Goal: Information Seeking & Learning: Find specific fact

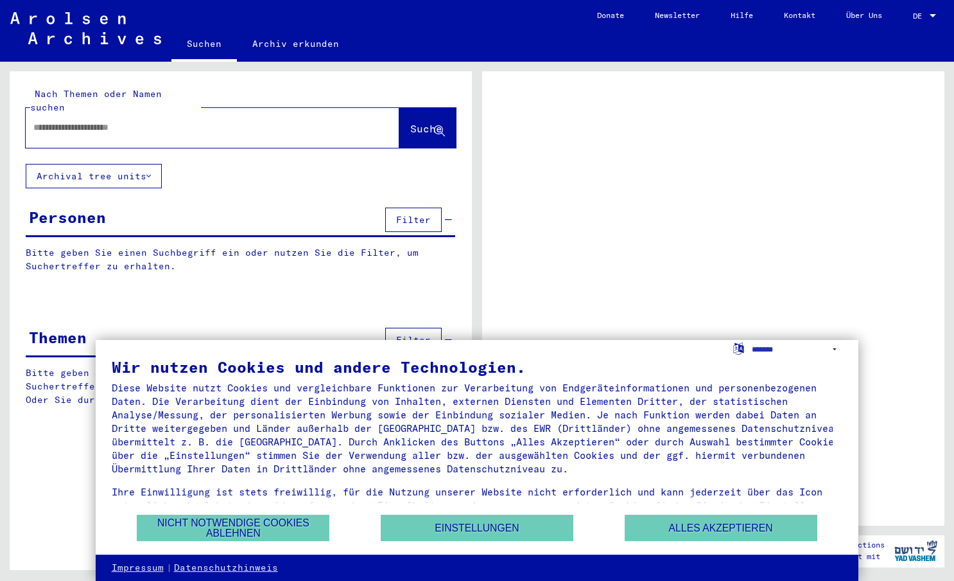
click at [225, 121] on input "text" at bounding box center [200, 127] width 335 height 13
type input "*****"
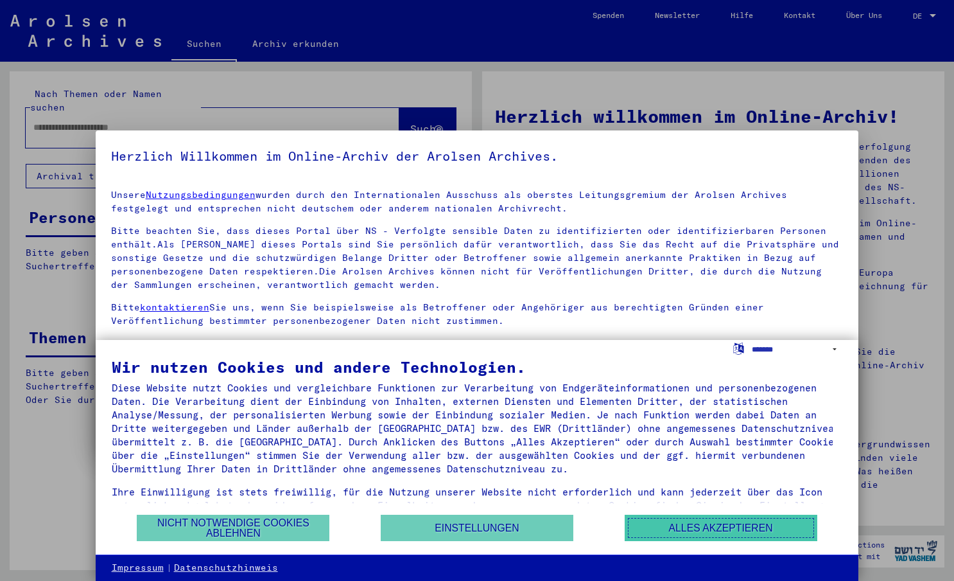
click at [692, 534] on button "Alles akzeptieren" at bounding box center [721, 527] width 193 height 26
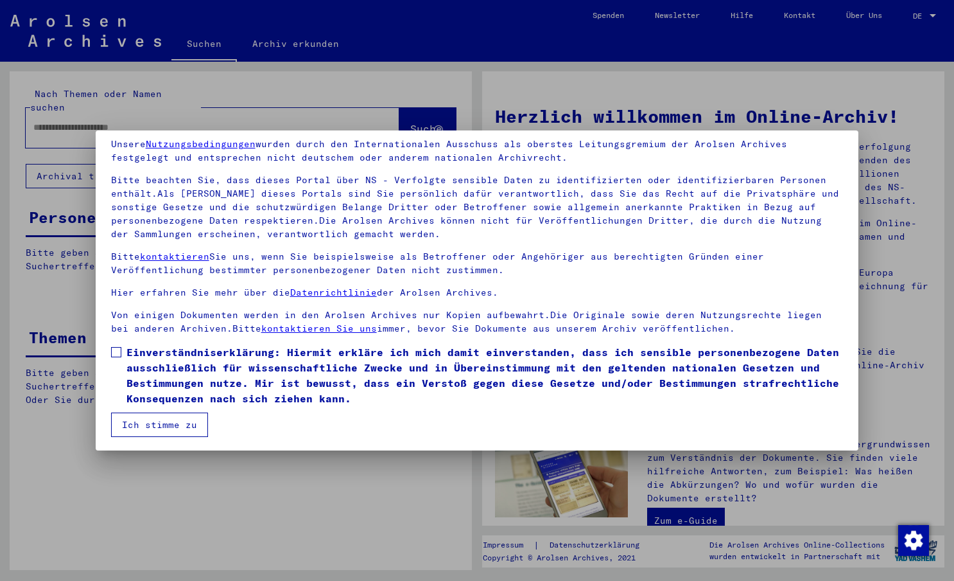
scroll to position [53, 0]
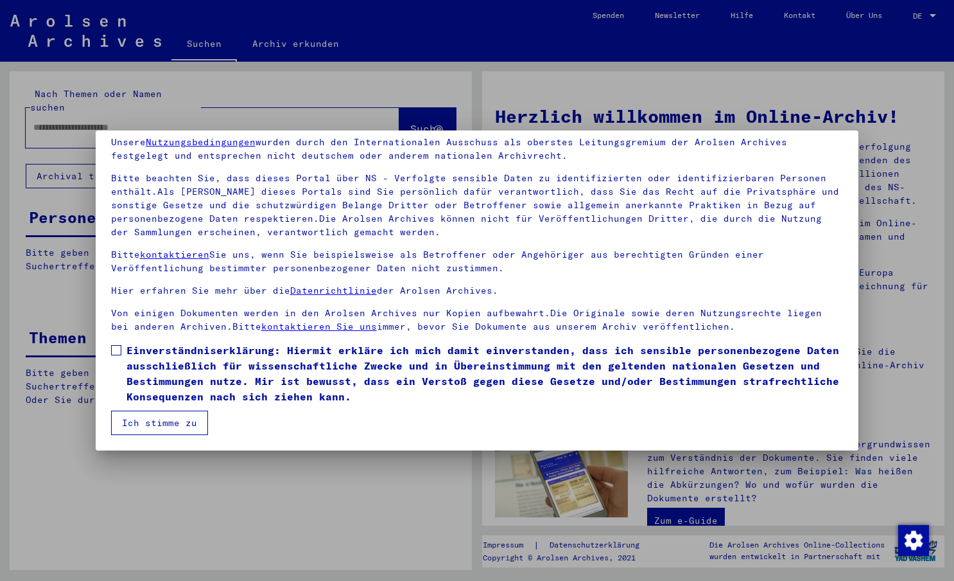
click at [115, 349] on span at bounding box center [116, 350] width 10 height 10
click at [147, 425] on button "Ich stimme zu" at bounding box center [159, 422] width 97 height 24
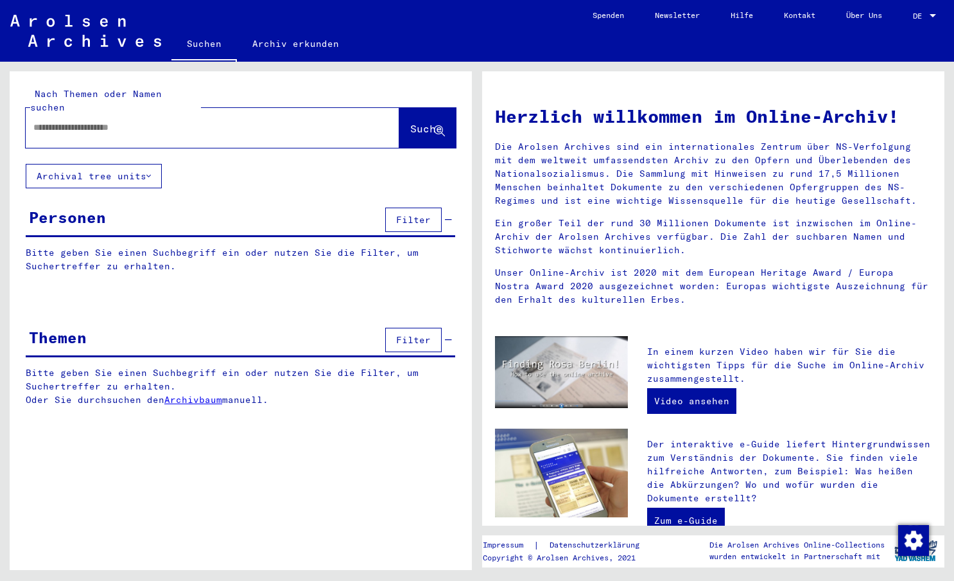
click at [104, 121] on input "text" at bounding box center [197, 127] width 328 height 13
type input "*****"
click at [410, 122] on span "Suche" at bounding box center [426, 128] width 32 height 13
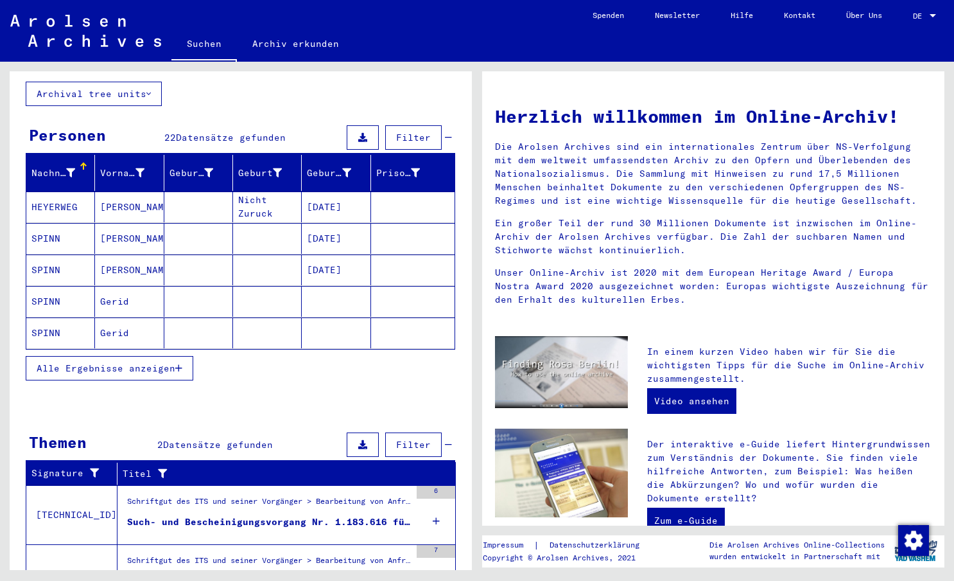
scroll to position [85, 0]
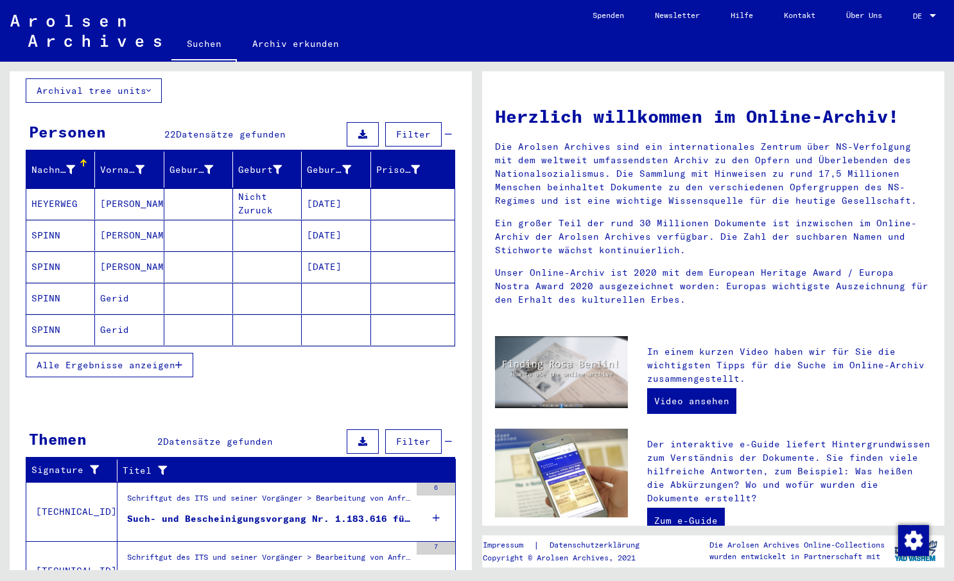
click at [121, 359] on span "Alle Ergebnisse anzeigen" at bounding box center [106, 365] width 139 height 12
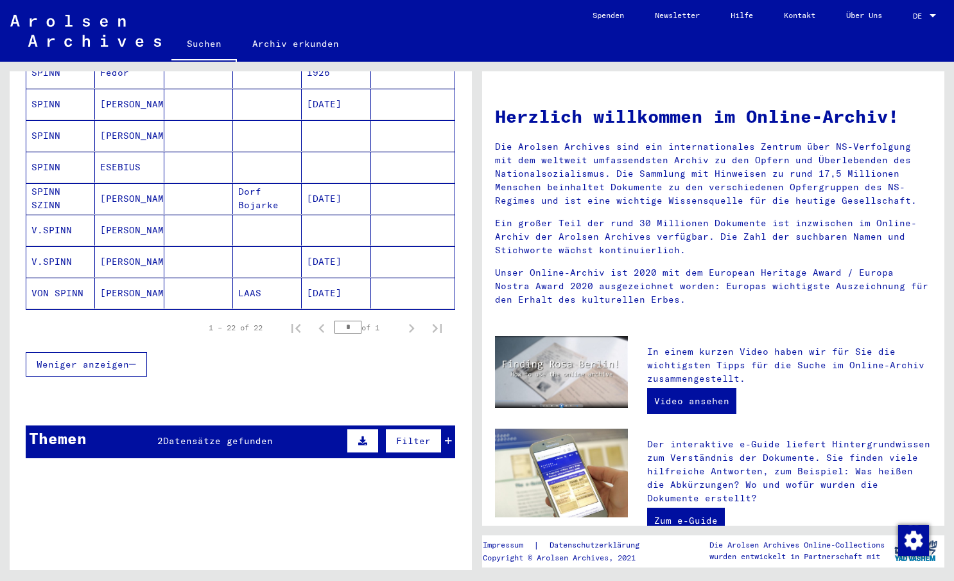
scroll to position [685, 0]
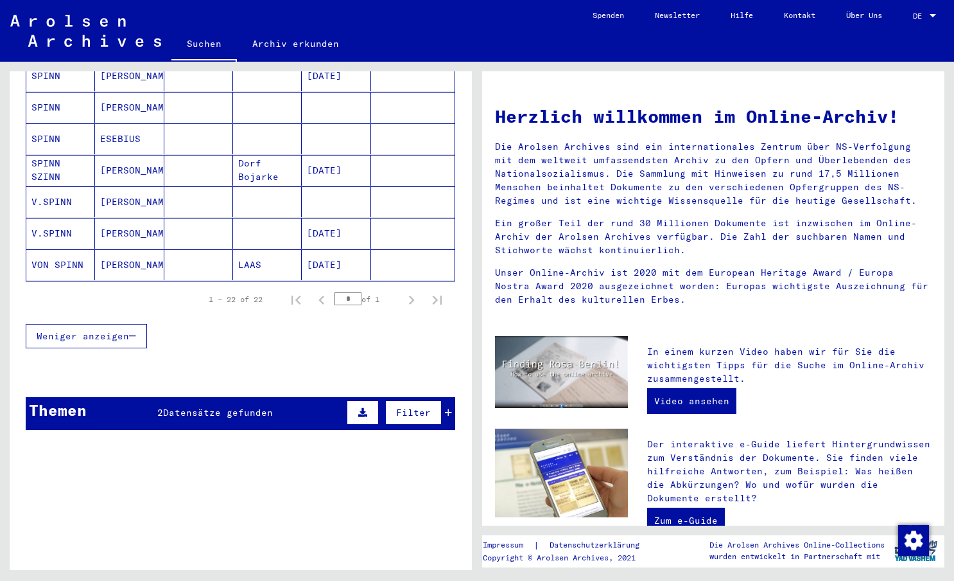
click at [122, 409] on div "Themen 2 Datensätze gefunden Filter" at bounding box center [241, 413] width 430 height 33
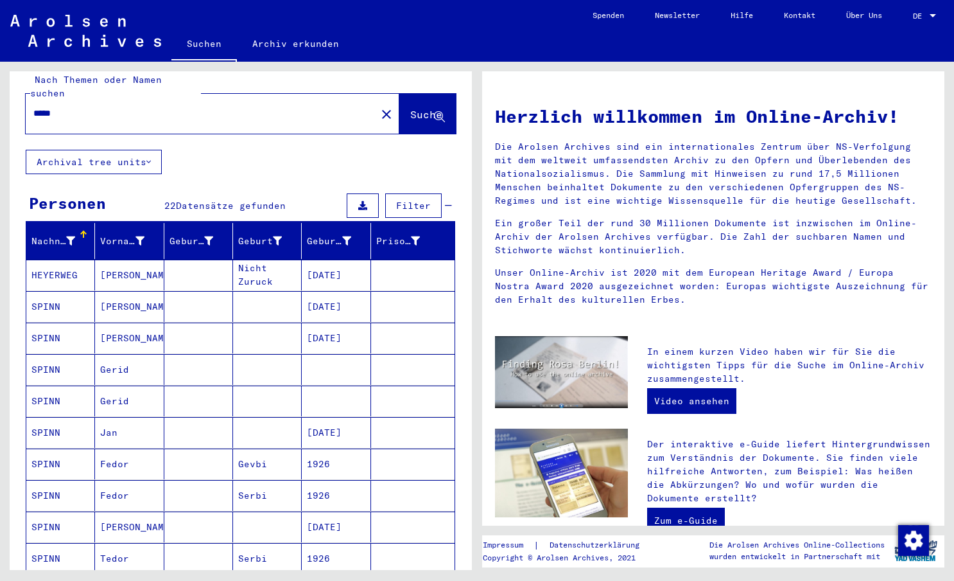
scroll to position [0, 0]
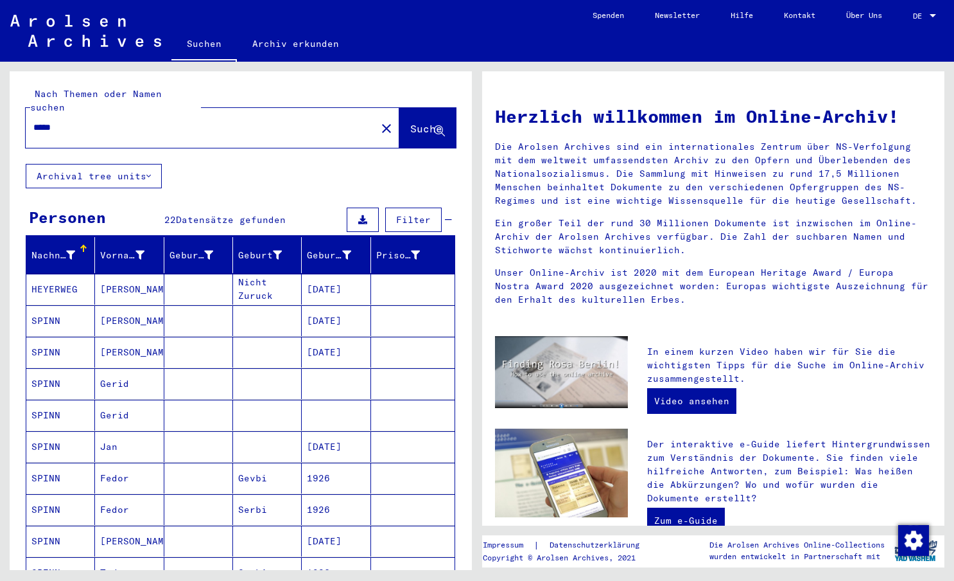
click at [104, 310] on mat-cell "[PERSON_NAME]" at bounding box center [129, 320] width 69 height 31
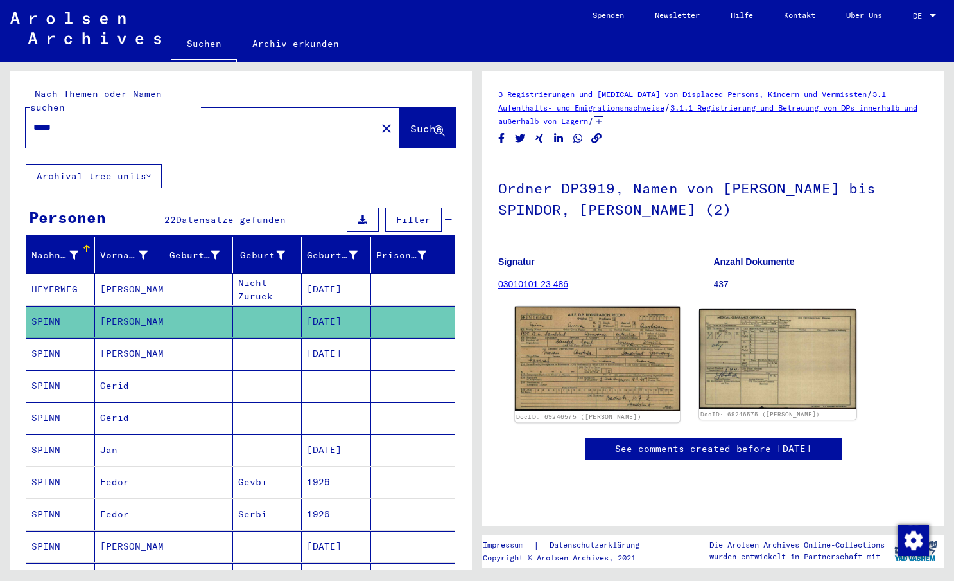
click at [625, 340] on img at bounding box center [597, 358] width 165 height 105
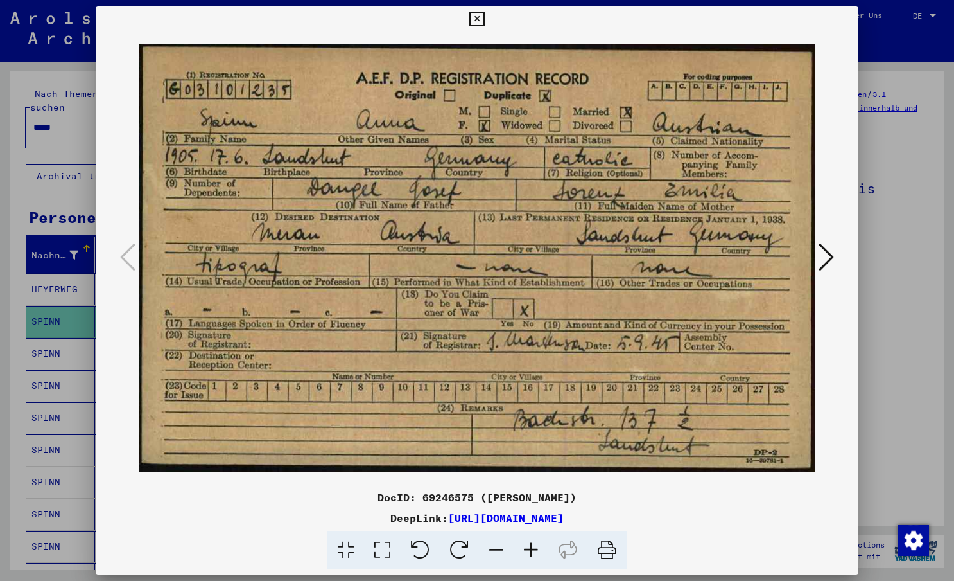
click at [823, 254] on icon at bounding box center [826, 256] width 15 height 31
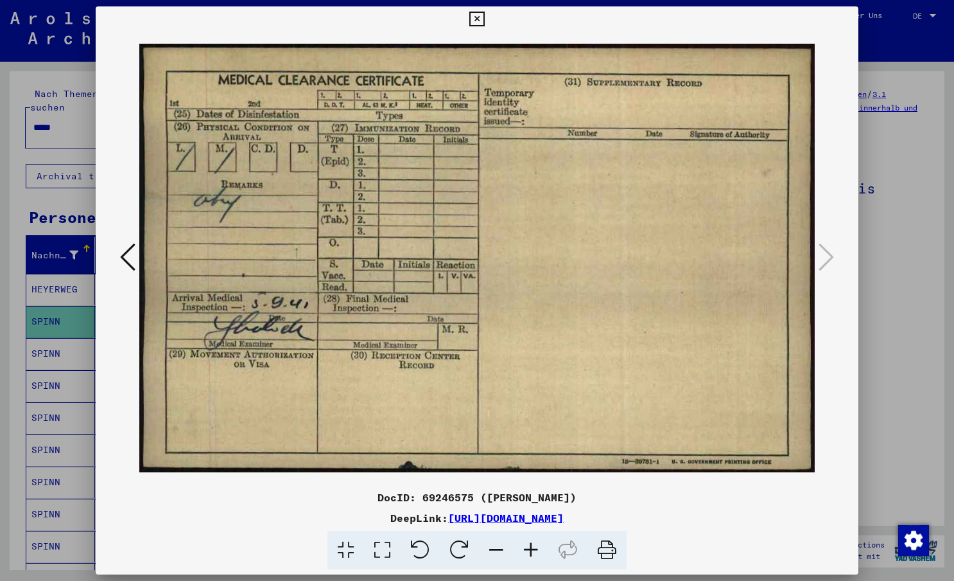
click at [478, 21] on icon at bounding box center [477, 19] width 15 height 15
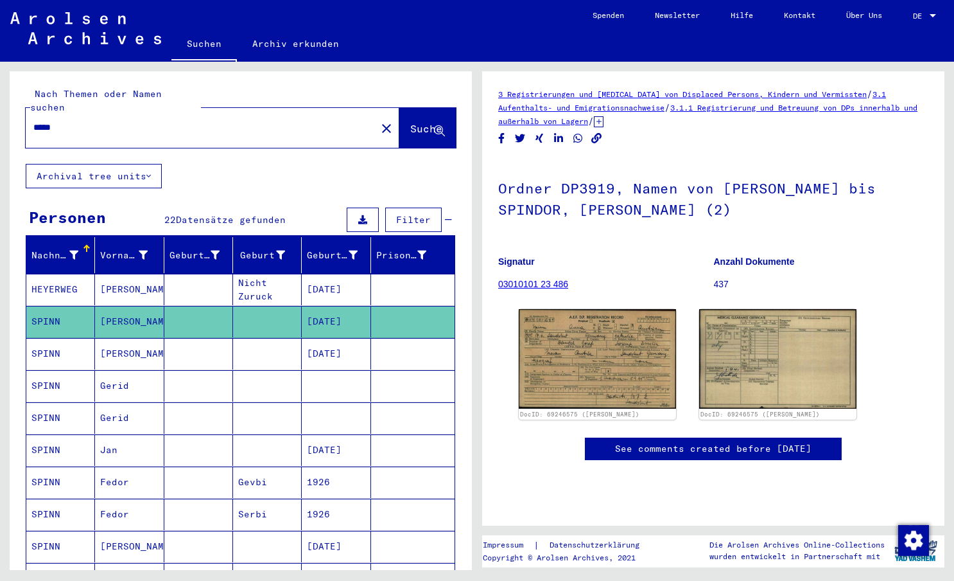
scroll to position [382, 0]
click at [117, 338] on mat-cell "[PERSON_NAME]" at bounding box center [129, 353] width 69 height 31
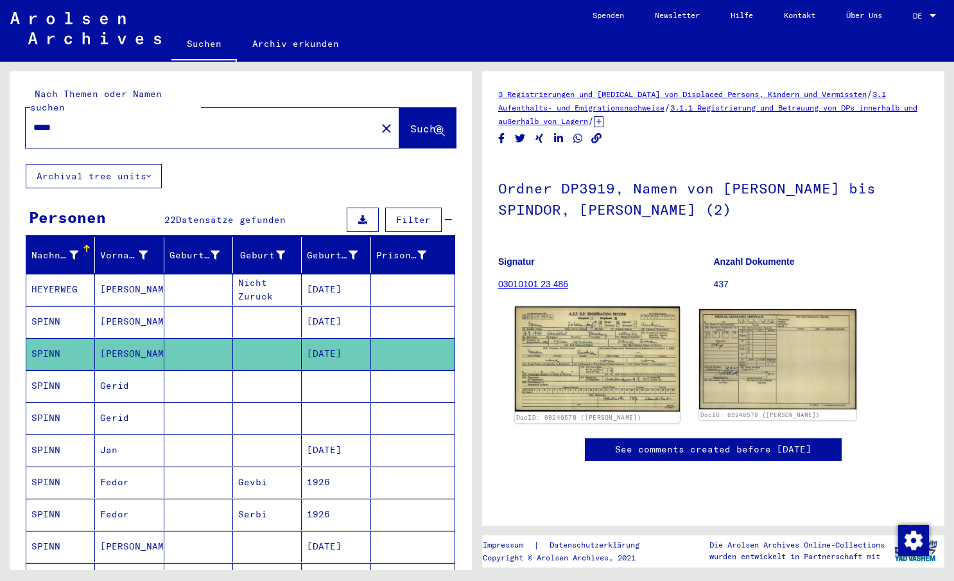
click at [620, 345] on img at bounding box center [597, 358] width 165 height 105
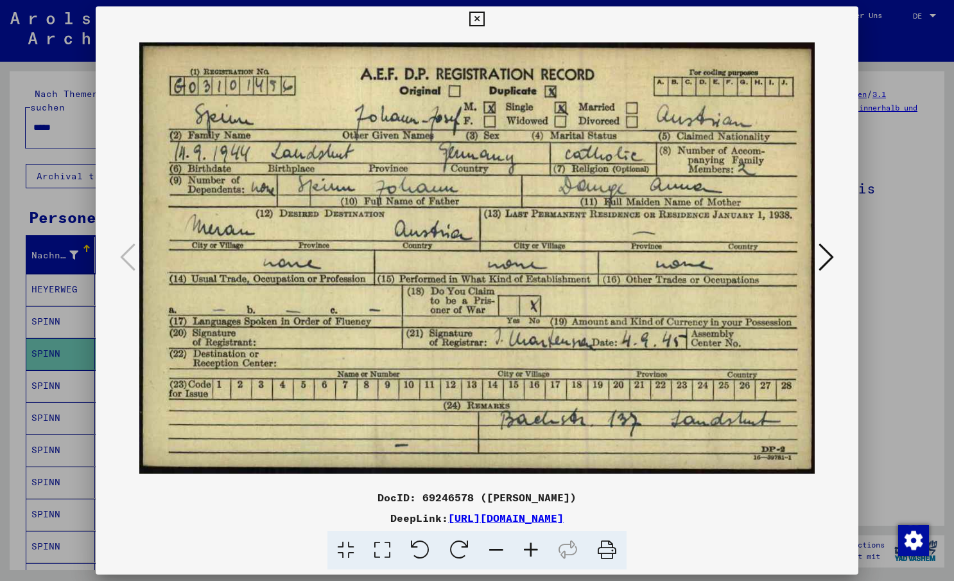
click at [481, 17] on icon at bounding box center [477, 19] width 15 height 15
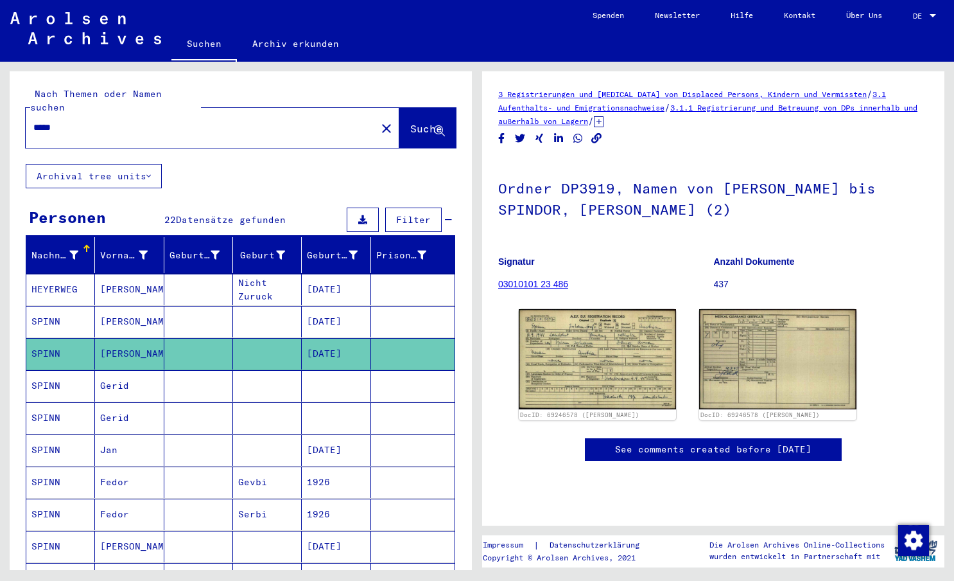
click at [118, 378] on mat-cell "Gerid" at bounding box center [129, 385] width 69 height 31
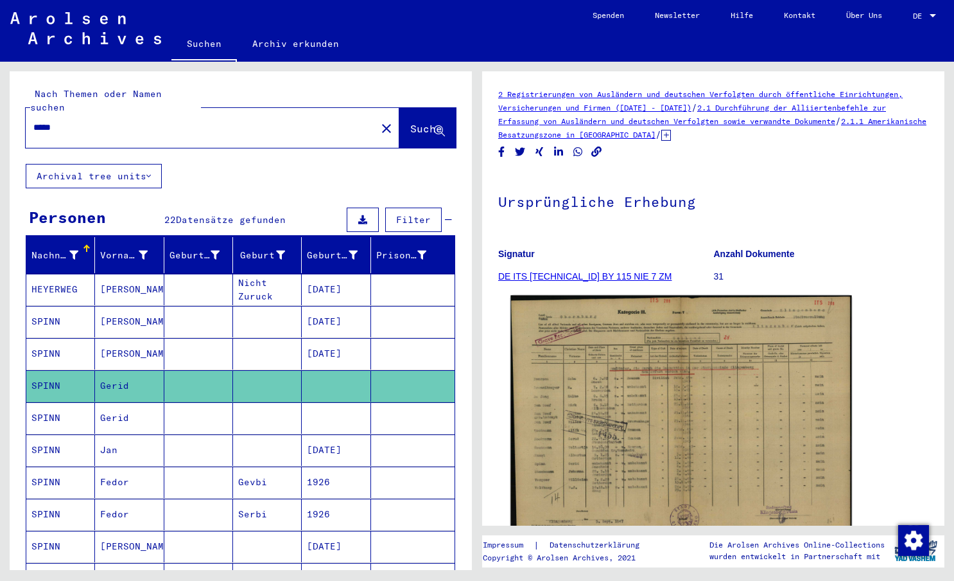
click at [598, 360] on img at bounding box center [681, 418] width 341 height 246
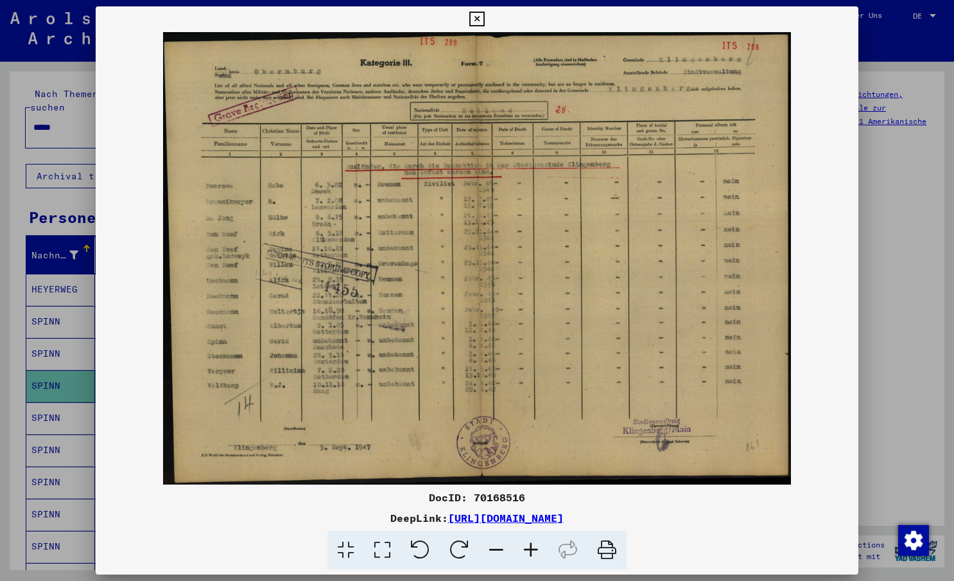
click at [532, 550] on icon at bounding box center [531, 550] width 35 height 39
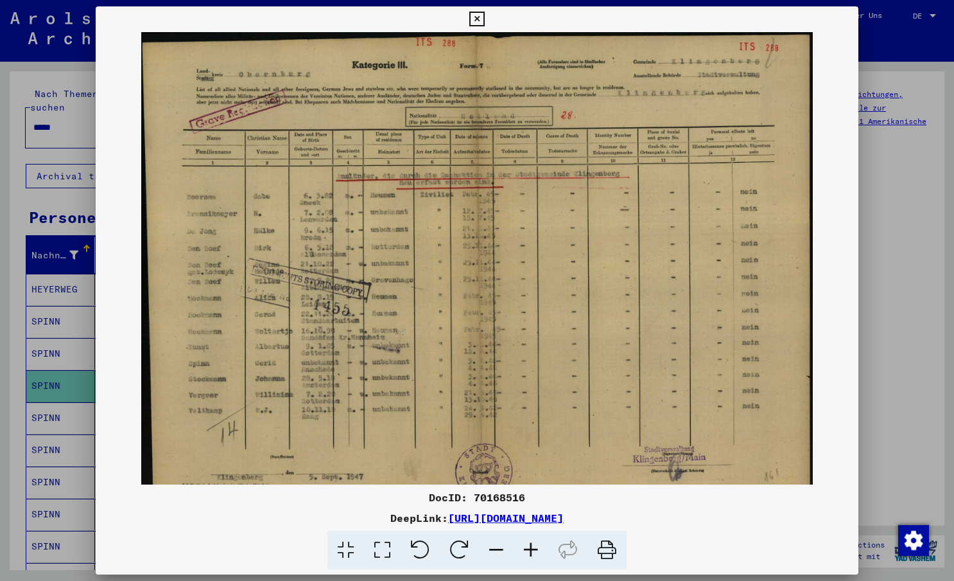
click at [532, 550] on icon at bounding box center [531, 550] width 35 height 39
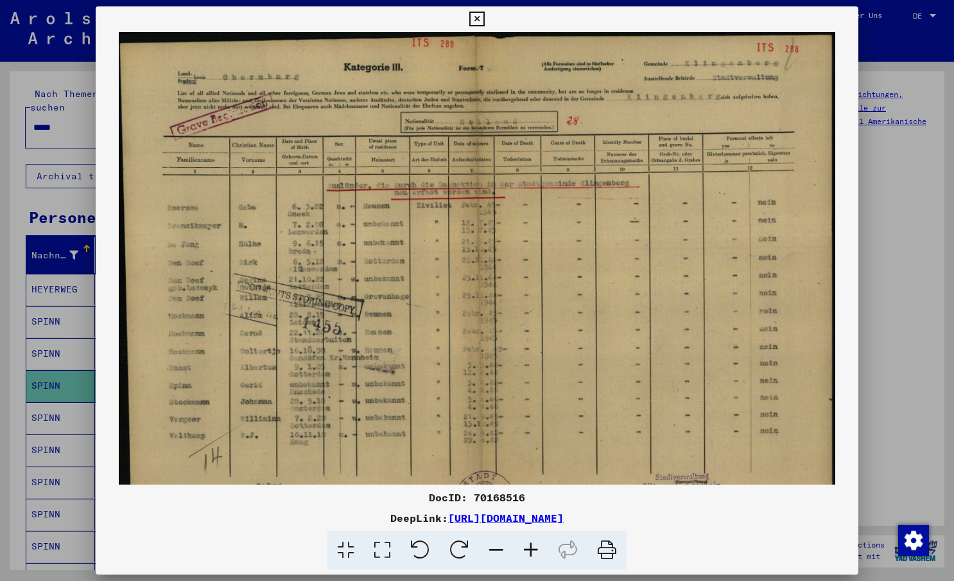
click at [532, 550] on icon at bounding box center [531, 550] width 35 height 39
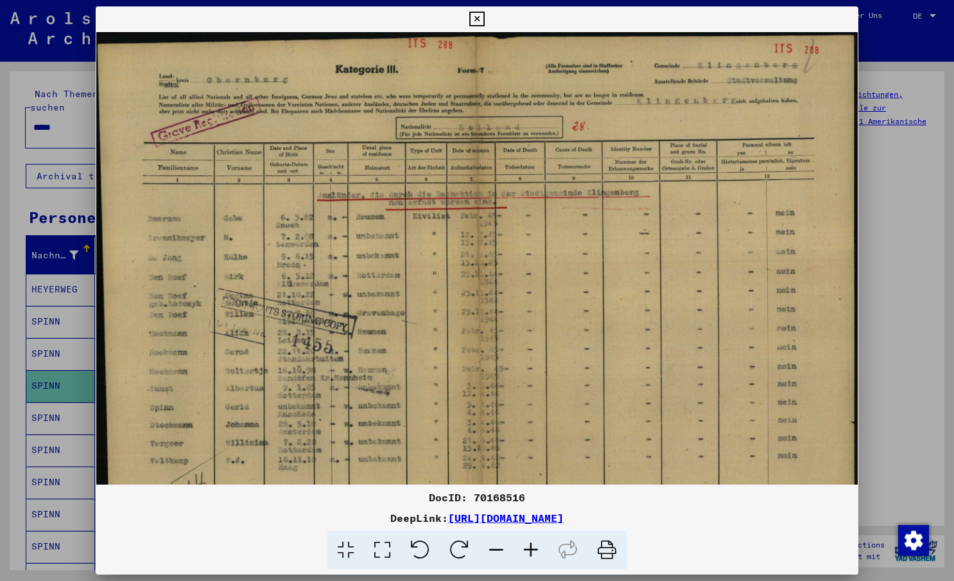
click at [272, 392] on img at bounding box center [476, 306] width 761 height 548
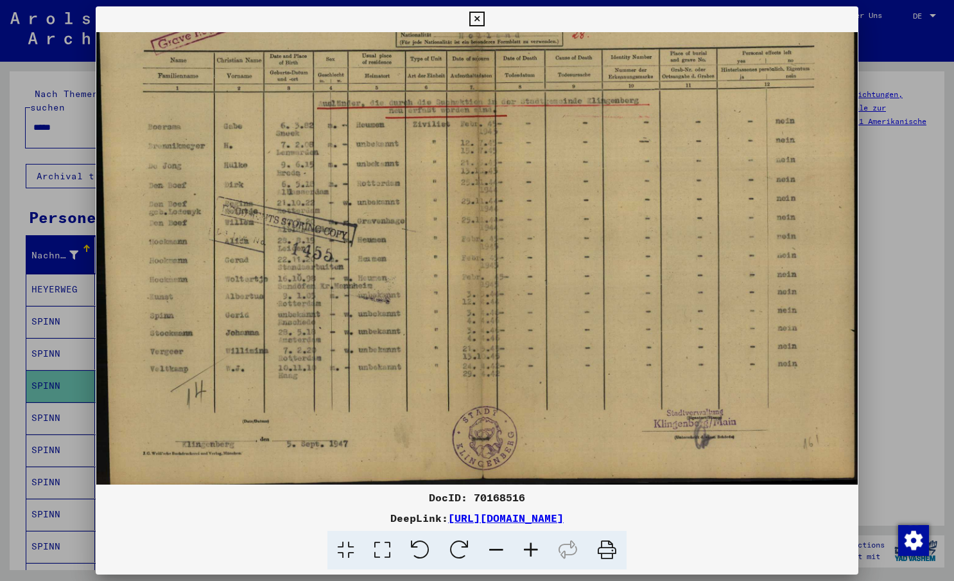
scroll to position [96, 0]
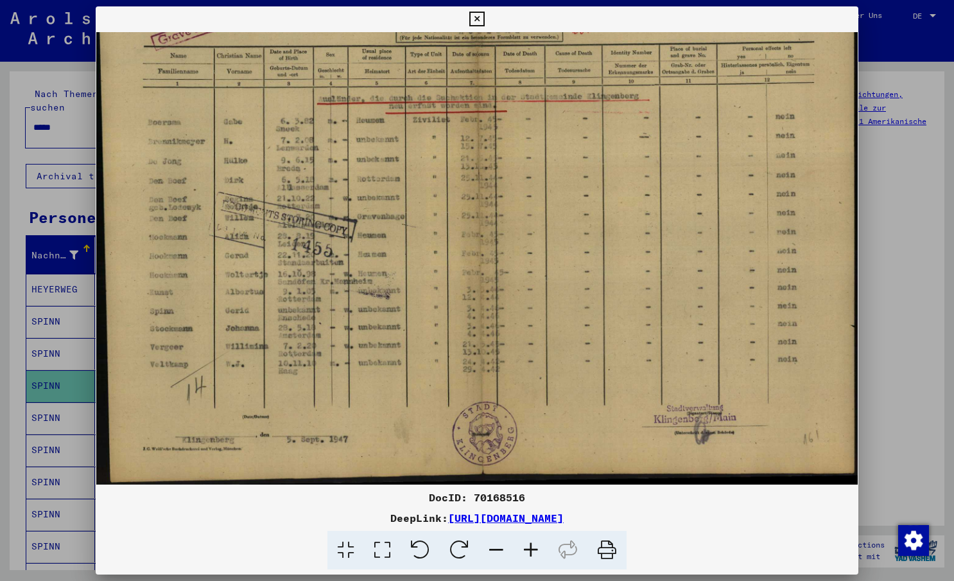
drag, startPoint x: 272, startPoint y: 392, endPoint x: 260, endPoint y: 239, distance: 154.0
click at [260, 239] on img at bounding box center [476, 210] width 761 height 548
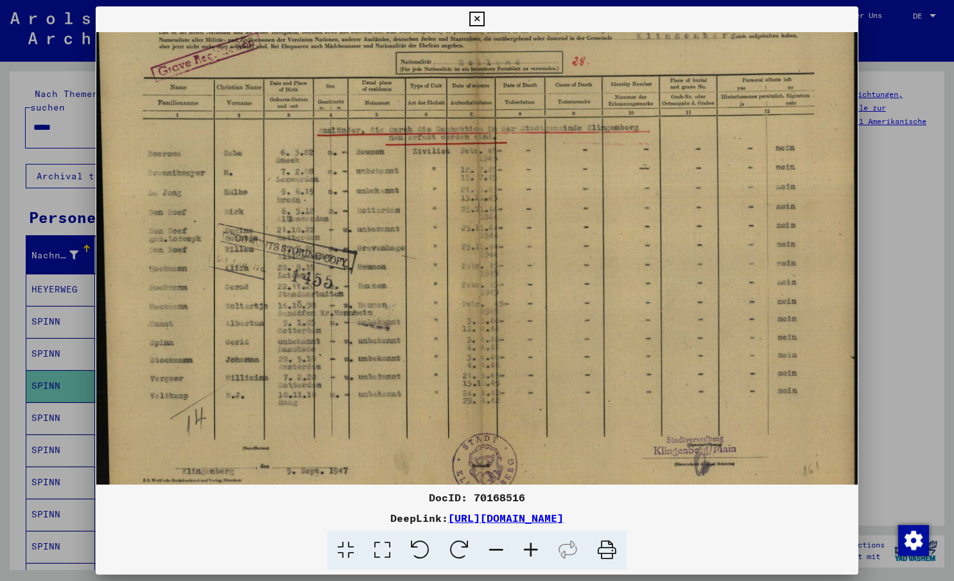
scroll to position [63, 0]
drag, startPoint x: 284, startPoint y: 322, endPoint x: 288, endPoint y: 355, distance: 33.7
click at [288, 355] on img at bounding box center [476, 243] width 761 height 548
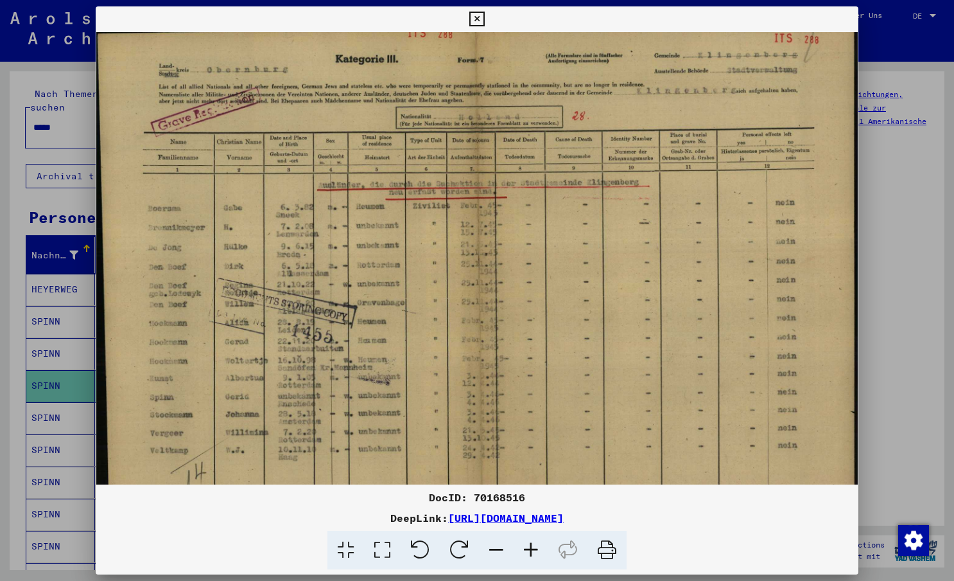
scroll to position [0, 0]
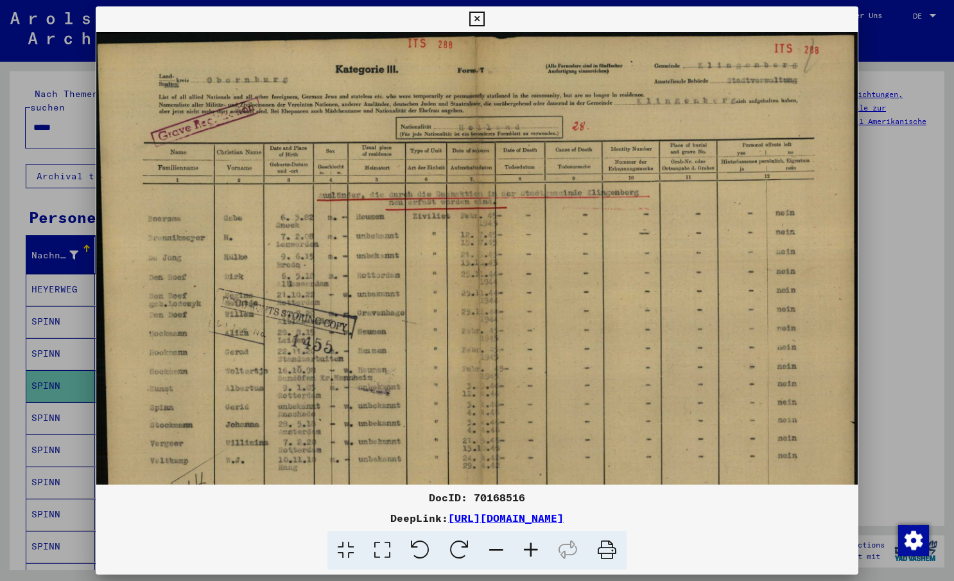
drag, startPoint x: 398, startPoint y: 290, endPoint x: 405, endPoint y: 369, distance: 80.0
click at [405, 369] on img at bounding box center [476, 306] width 761 height 548
click at [477, 22] on icon at bounding box center [477, 19] width 15 height 15
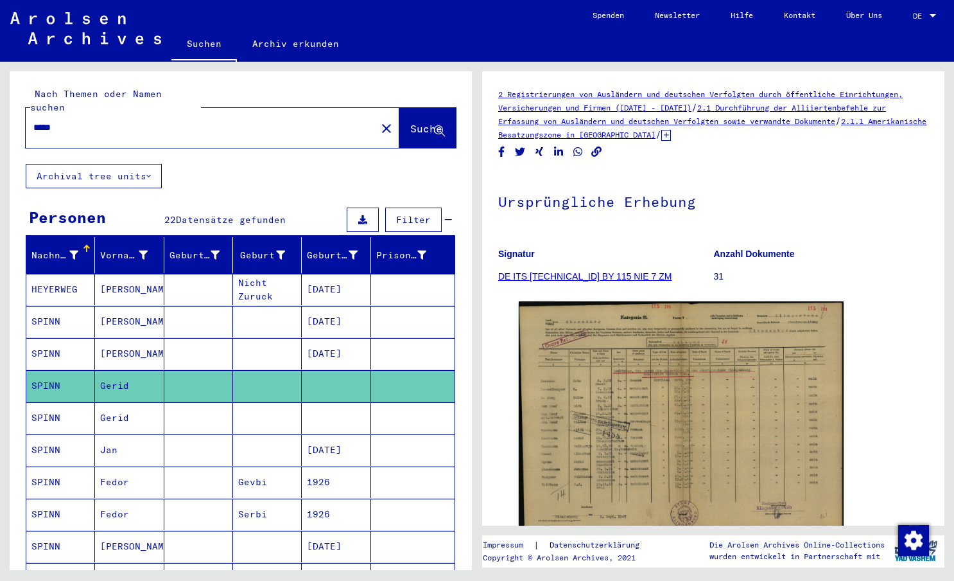
click at [125, 405] on mat-cell "Gerid" at bounding box center [129, 417] width 69 height 31
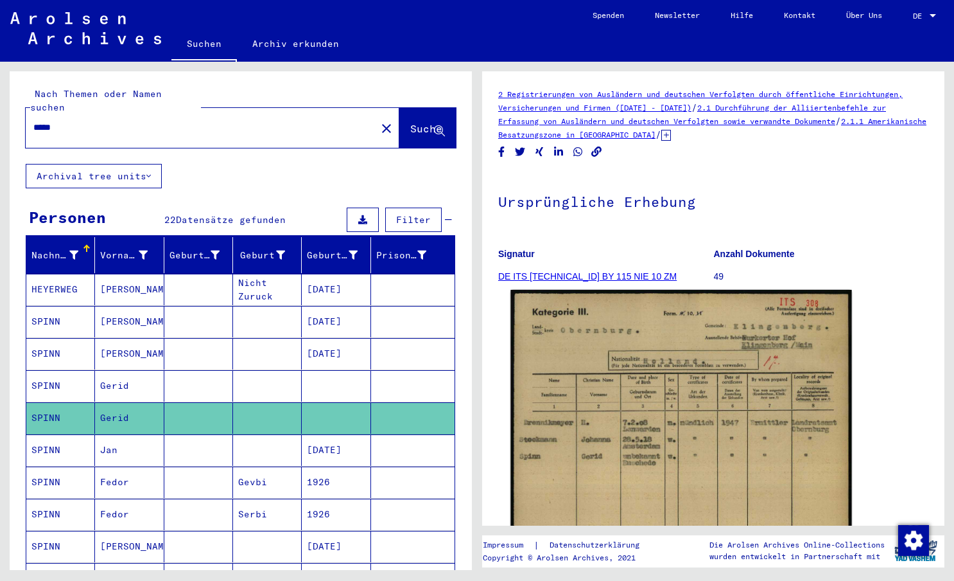
click at [612, 411] on img at bounding box center [681, 528] width 341 height 476
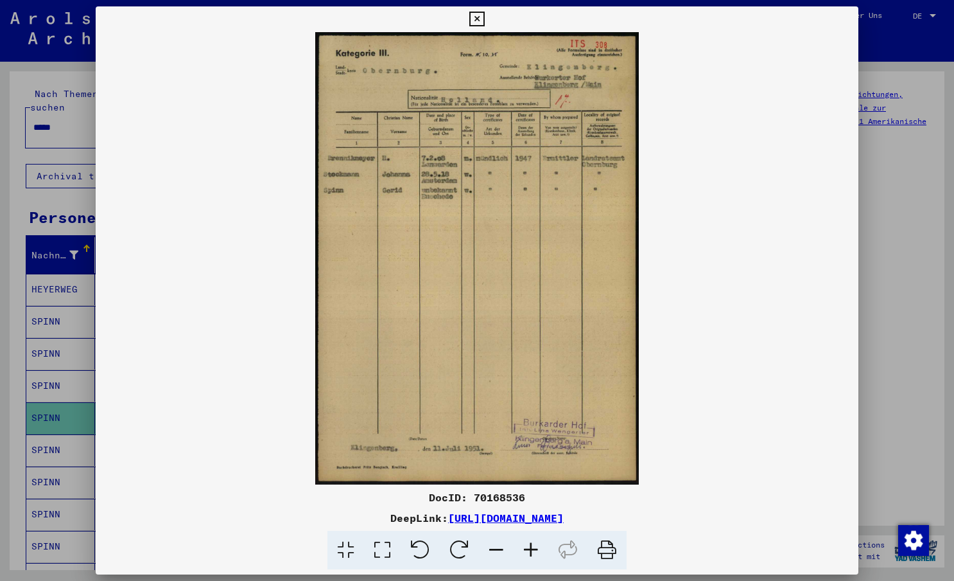
click at [533, 548] on icon at bounding box center [531, 550] width 35 height 39
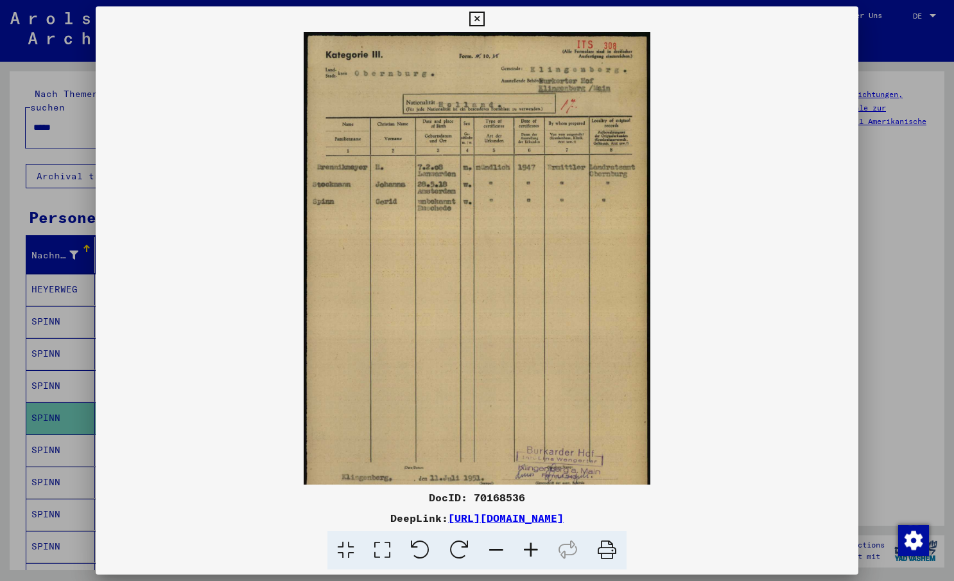
click at [533, 548] on icon at bounding box center [531, 550] width 35 height 39
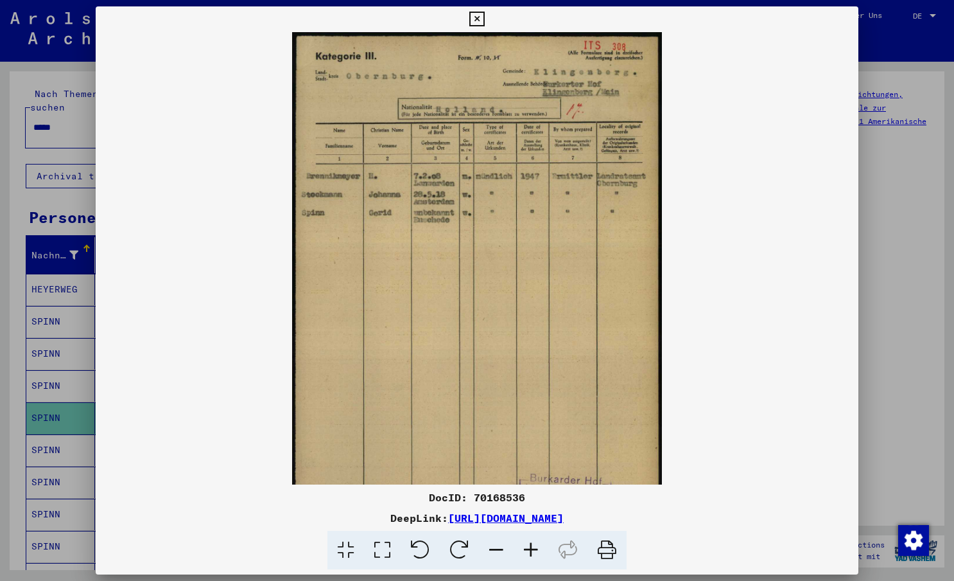
click at [533, 548] on icon at bounding box center [531, 550] width 35 height 39
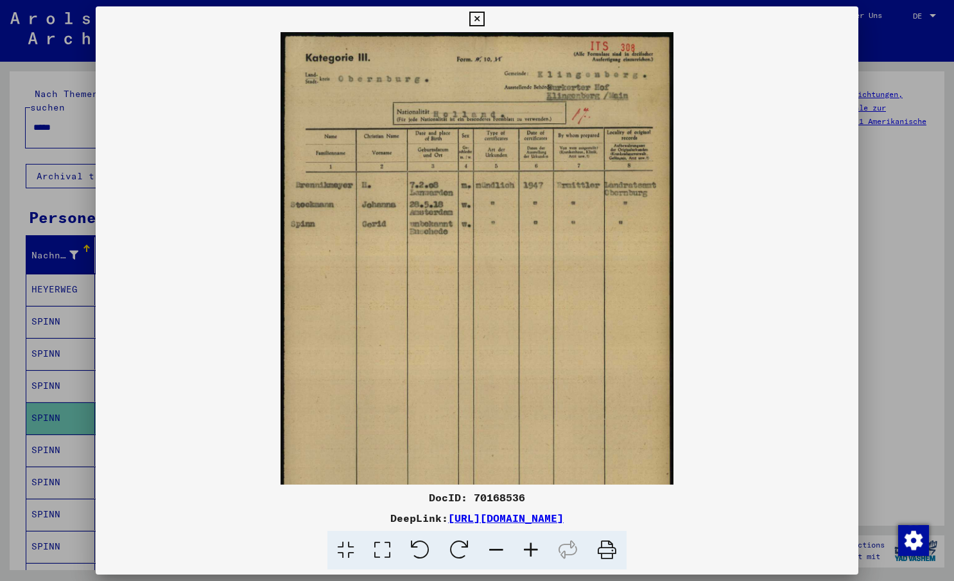
click at [533, 548] on icon at bounding box center [531, 550] width 35 height 39
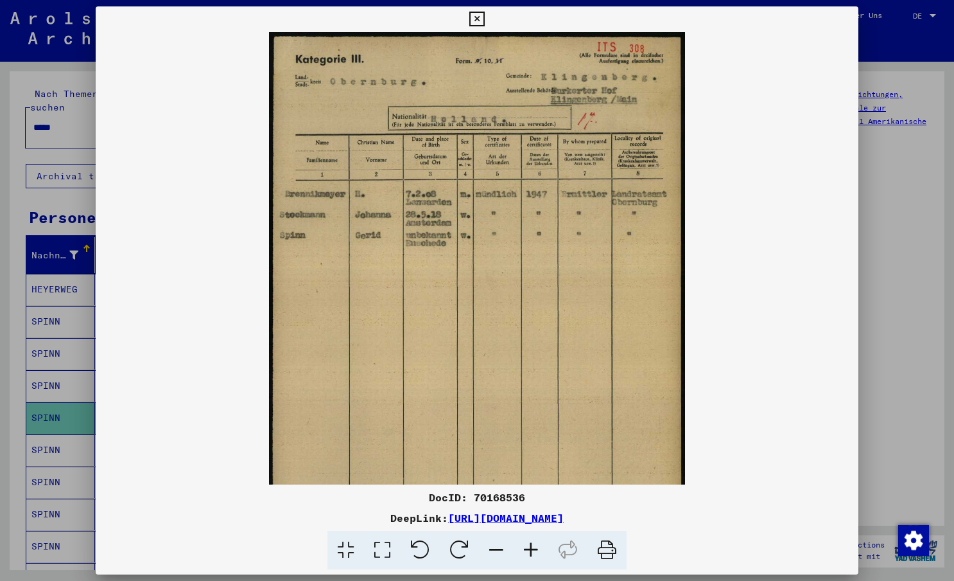
click at [533, 548] on icon at bounding box center [531, 550] width 35 height 39
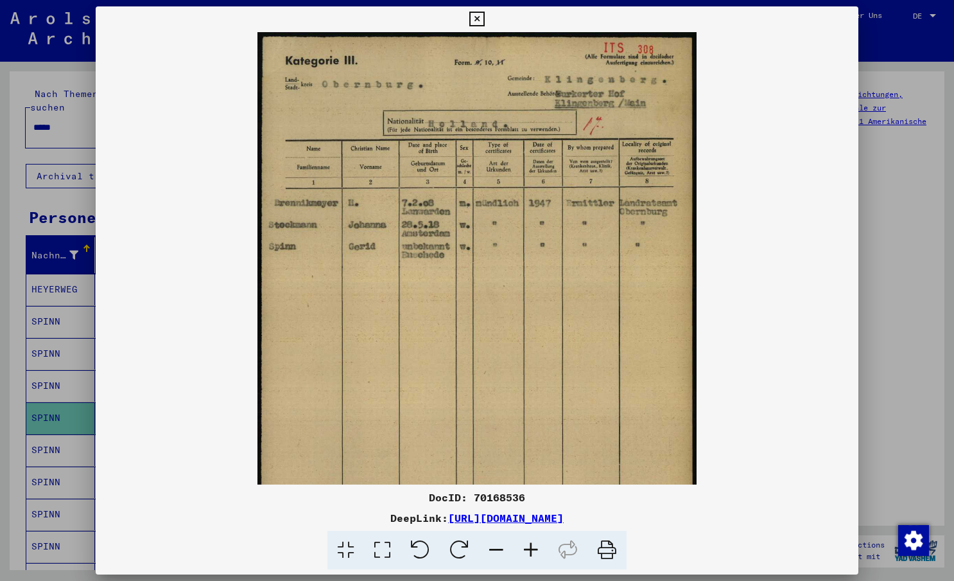
click at [533, 548] on icon at bounding box center [531, 550] width 35 height 39
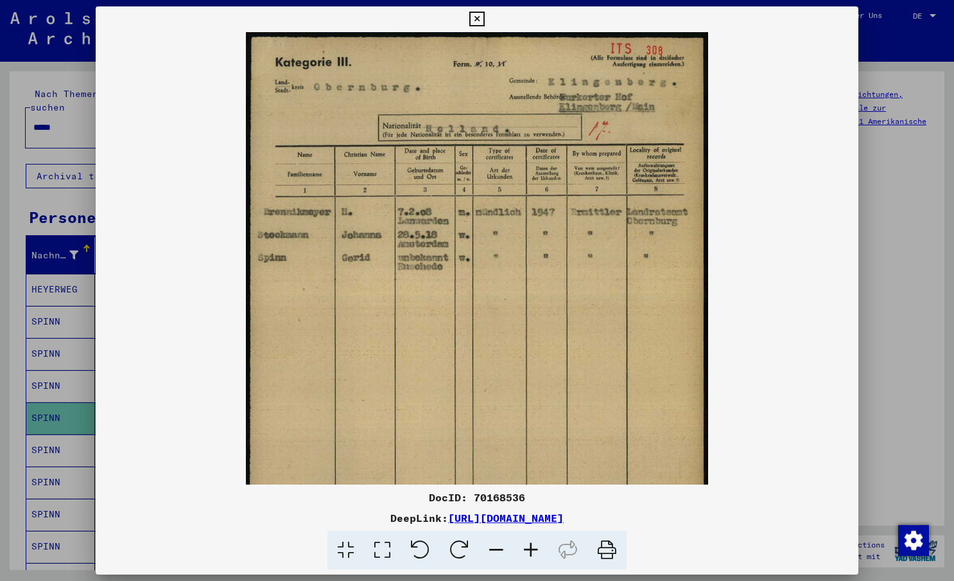
click at [533, 548] on icon at bounding box center [531, 550] width 35 height 39
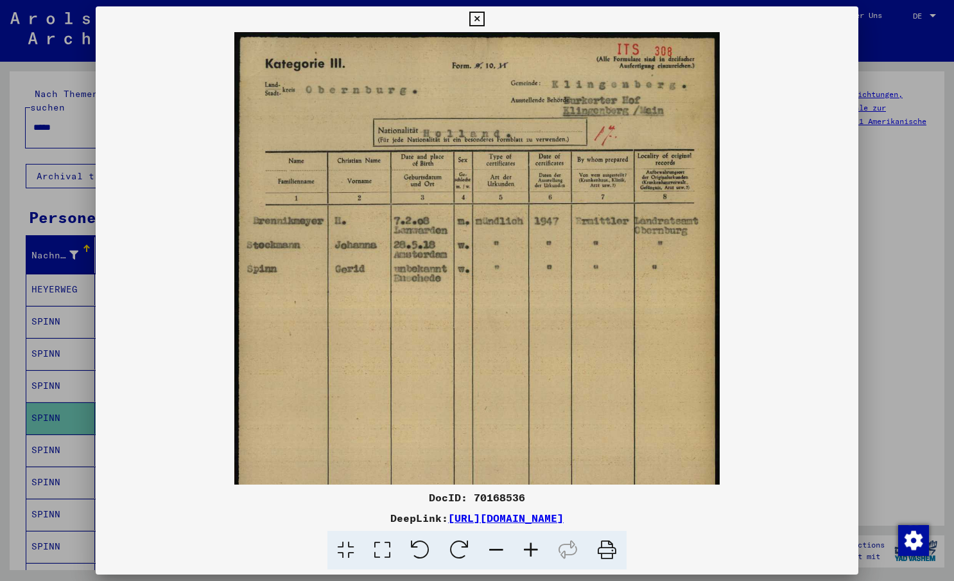
click at [533, 548] on icon at bounding box center [531, 550] width 35 height 39
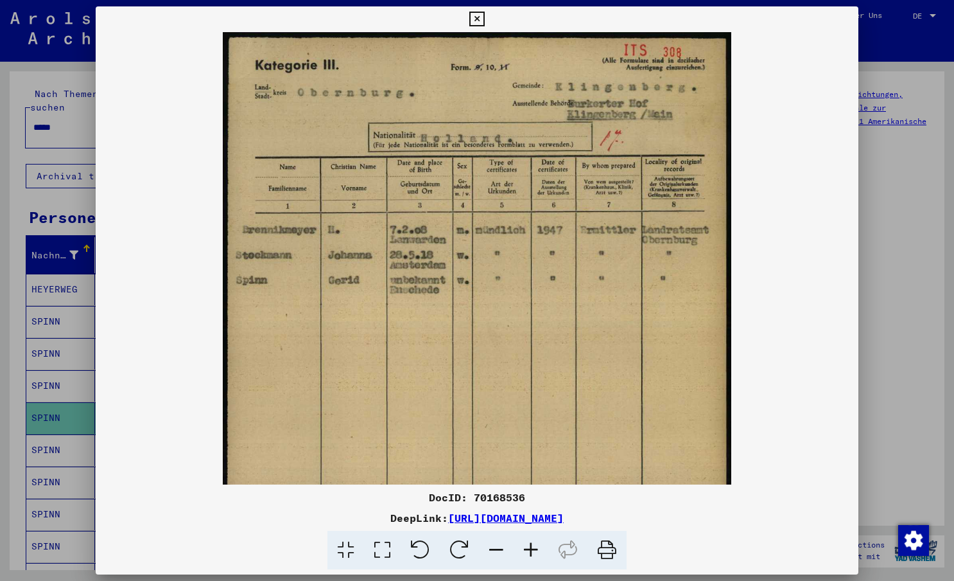
click at [533, 548] on icon at bounding box center [531, 550] width 35 height 39
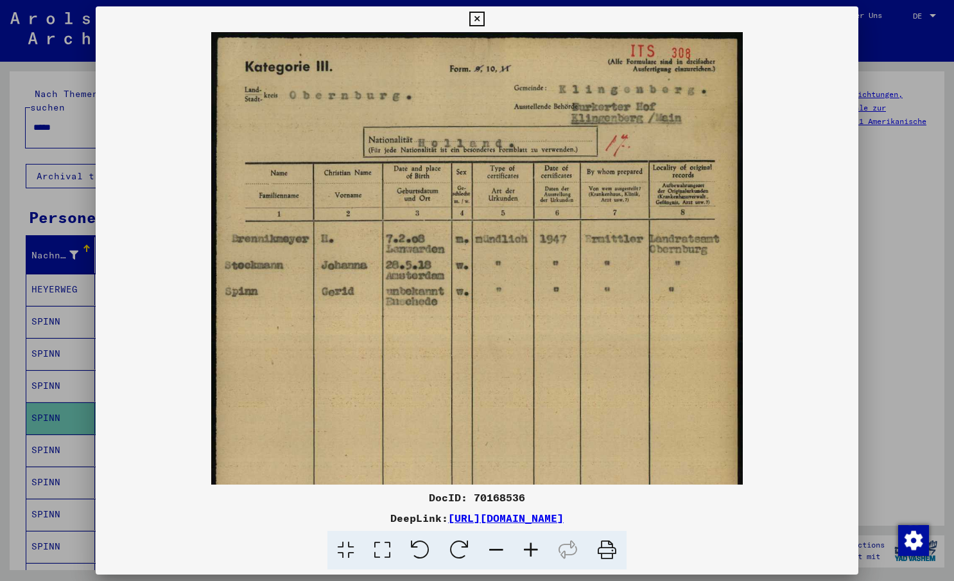
click at [481, 18] on icon at bounding box center [477, 19] width 15 height 15
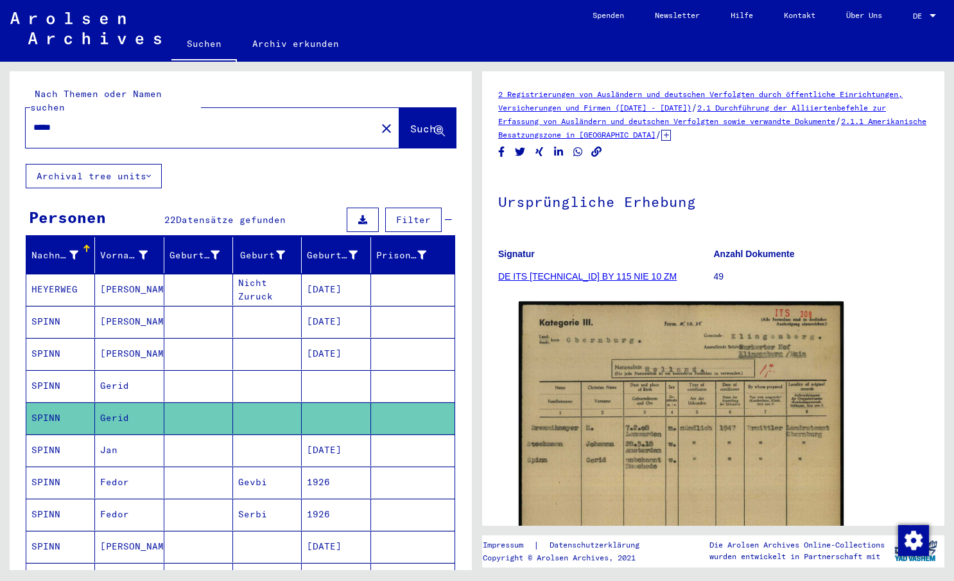
click at [110, 435] on mat-cell "Jan" at bounding box center [129, 449] width 69 height 31
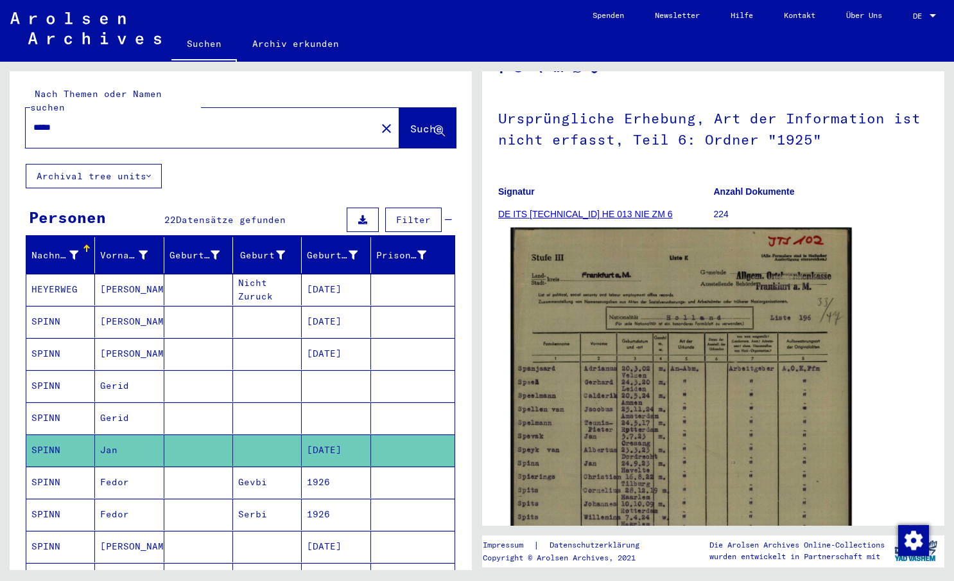
scroll to position [85, 0]
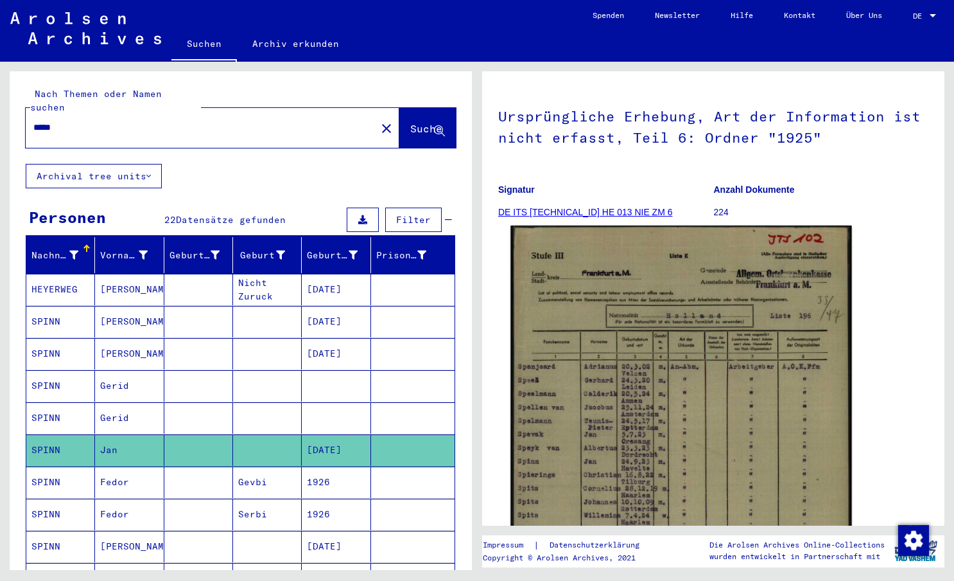
click at [635, 409] on img at bounding box center [681, 463] width 341 height 476
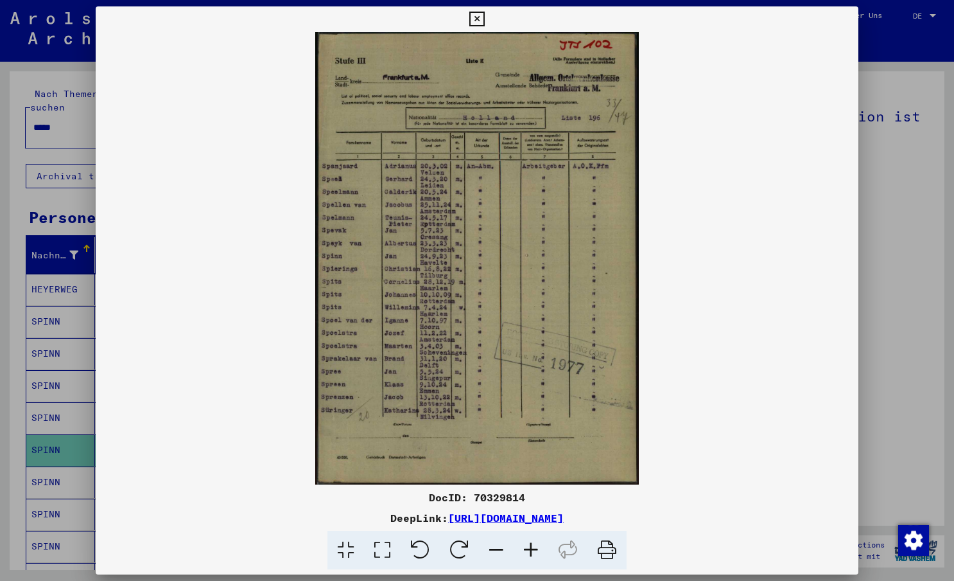
click at [529, 548] on icon at bounding box center [531, 550] width 35 height 39
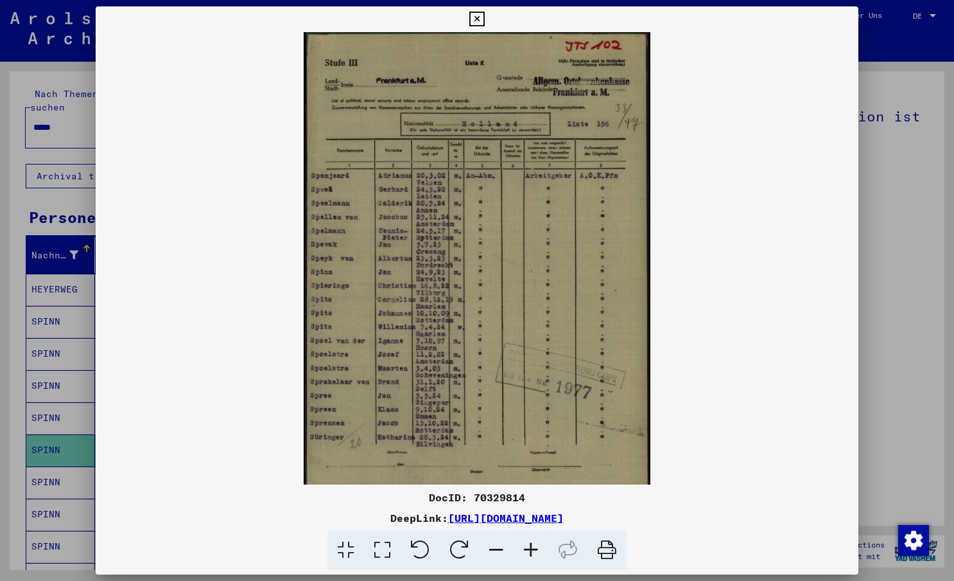
click at [529, 548] on icon at bounding box center [531, 550] width 35 height 39
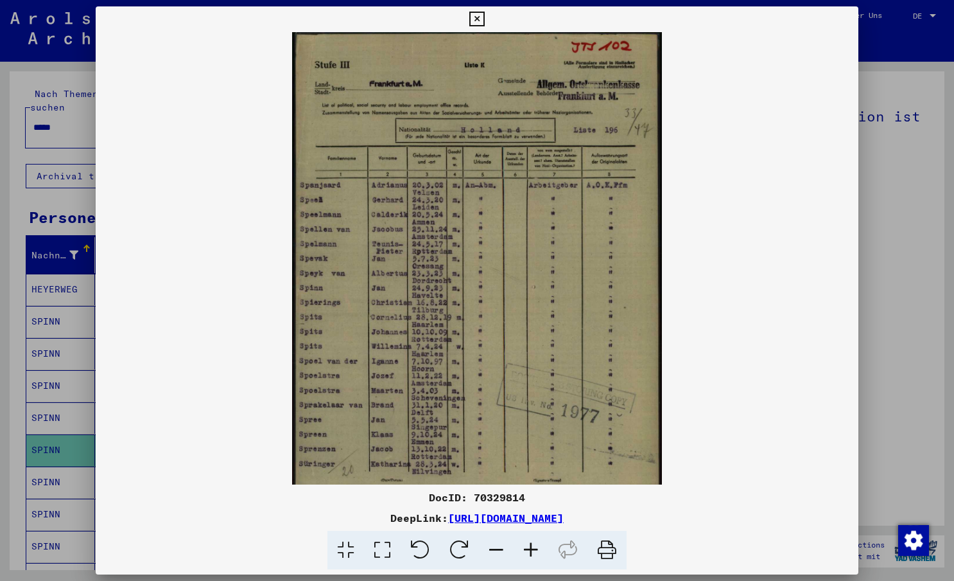
click at [529, 548] on icon at bounding box center [531, 550] width 35 height 39
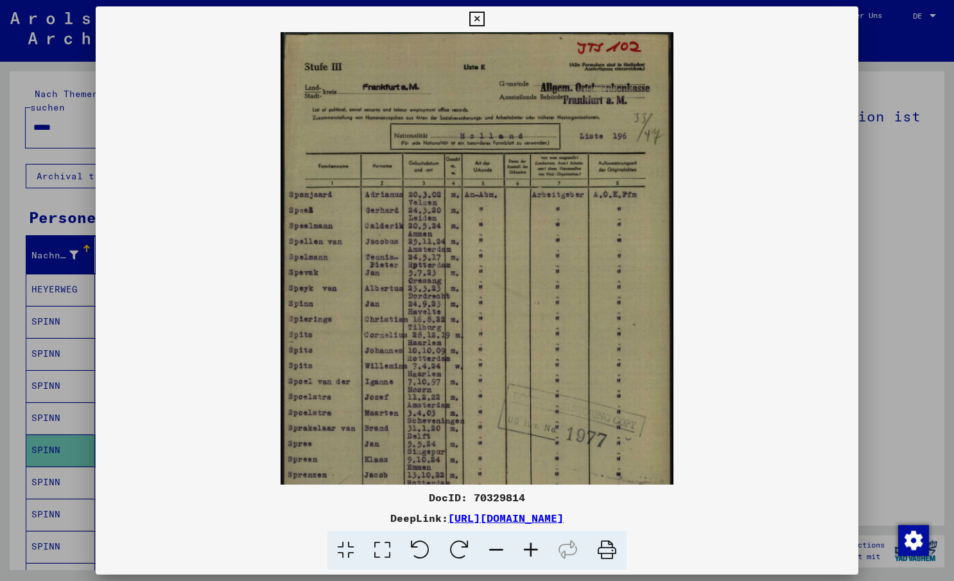
click at [477, 21] on icon at bounding box center [477, 19] width 15 height 15
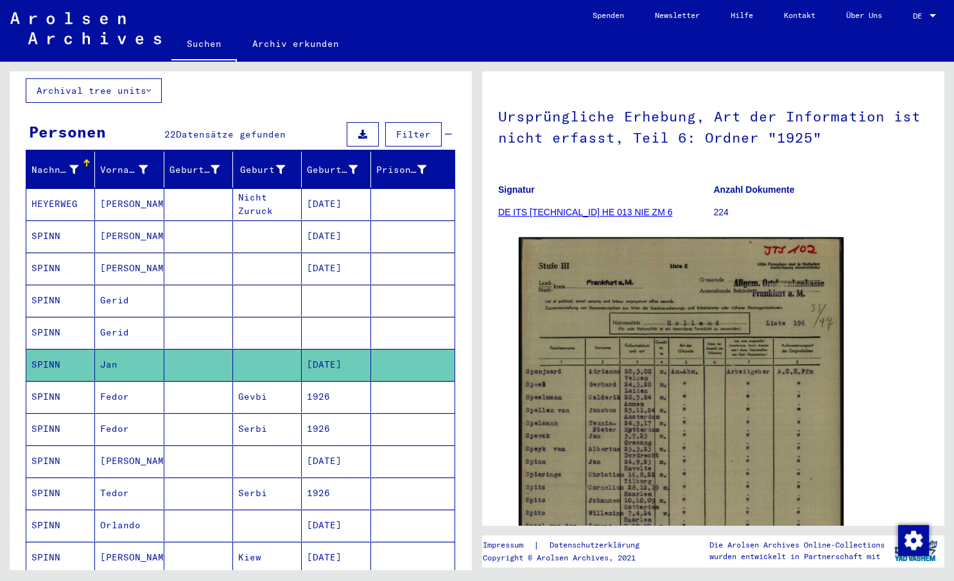
click at [113, 447] on mat-cell "[PERSON_NAME]" at bounding box center [129, 460] width 69 height 31
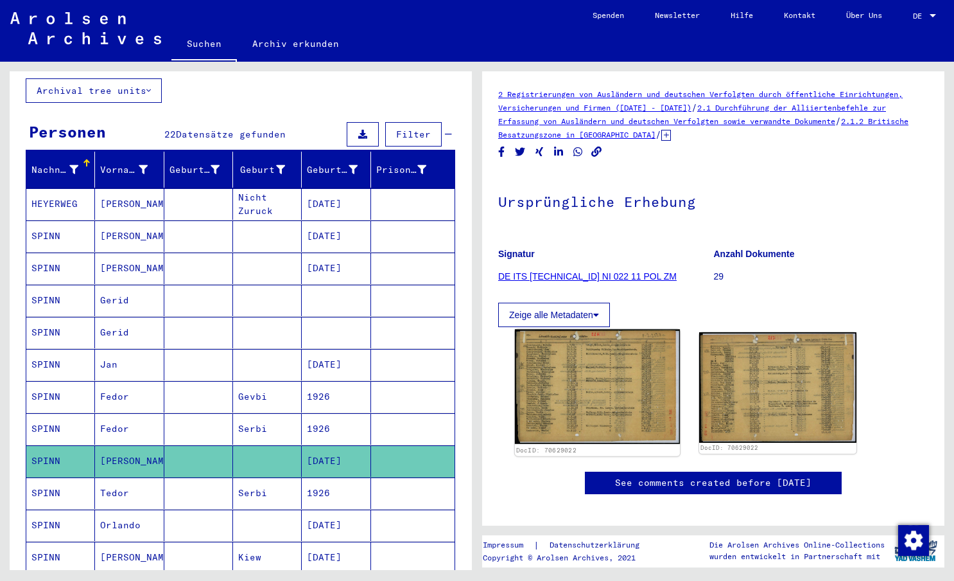
click at [588, 392] on img at bounding box center [597, 386] width 165 height 115
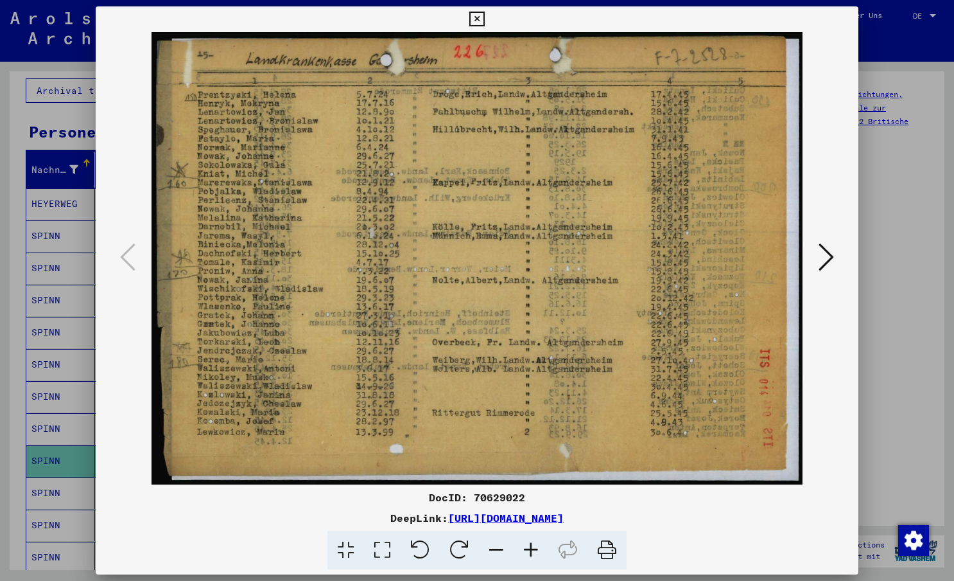
click at [828, 263] on icon at bounding box center [826, 256] width 15 height 31
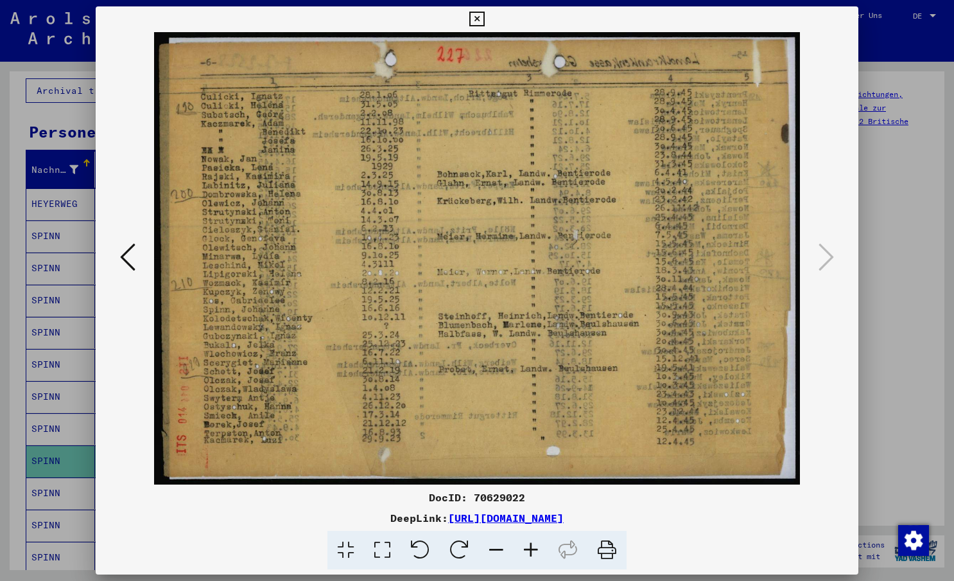
click at [474, 19] on icon at bounding box center [477, 19] width 15 height 15
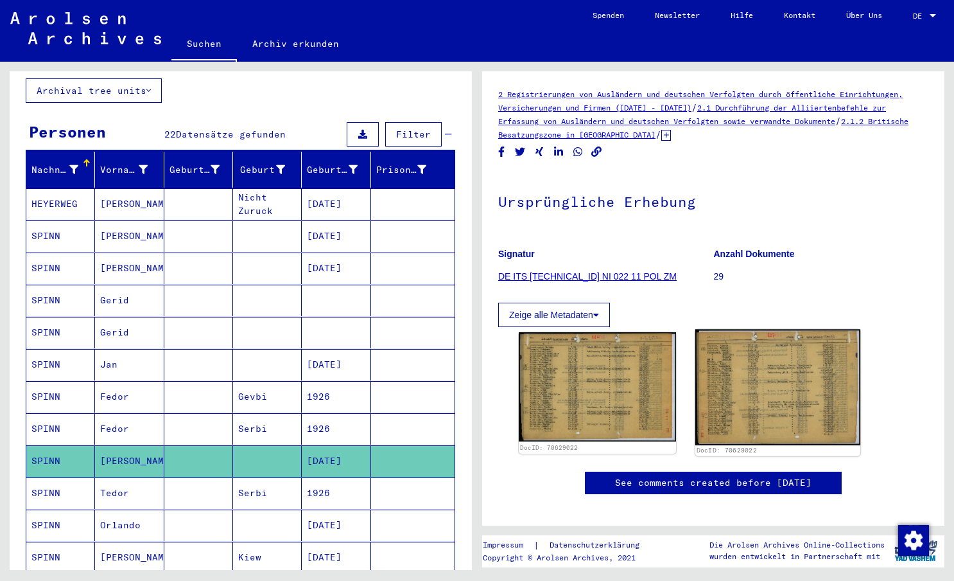
click at [751, 353] on img at bounding box center [778, 387] width 165 height 116
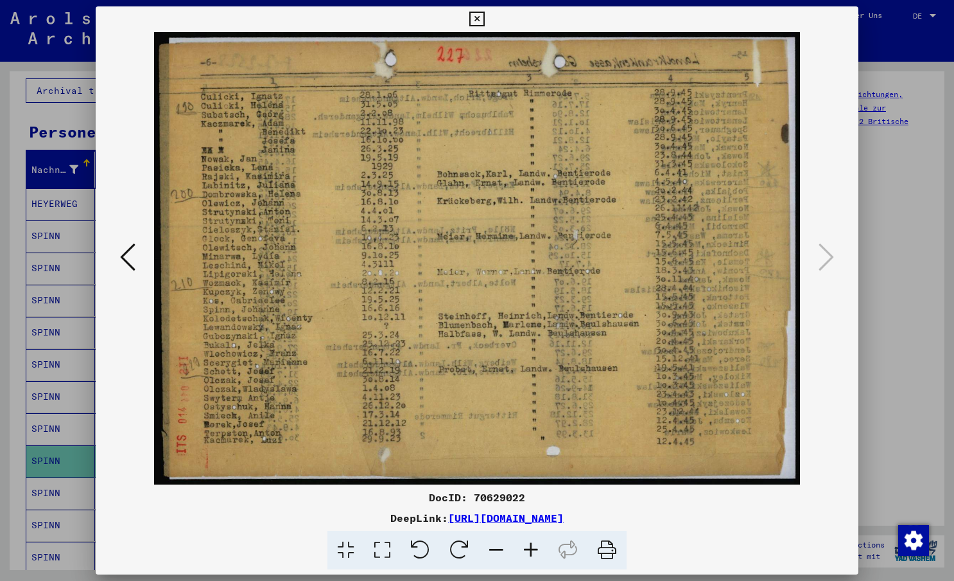
click at [475, 21] on icon at bounding box center [477, 19] width 15 height 15
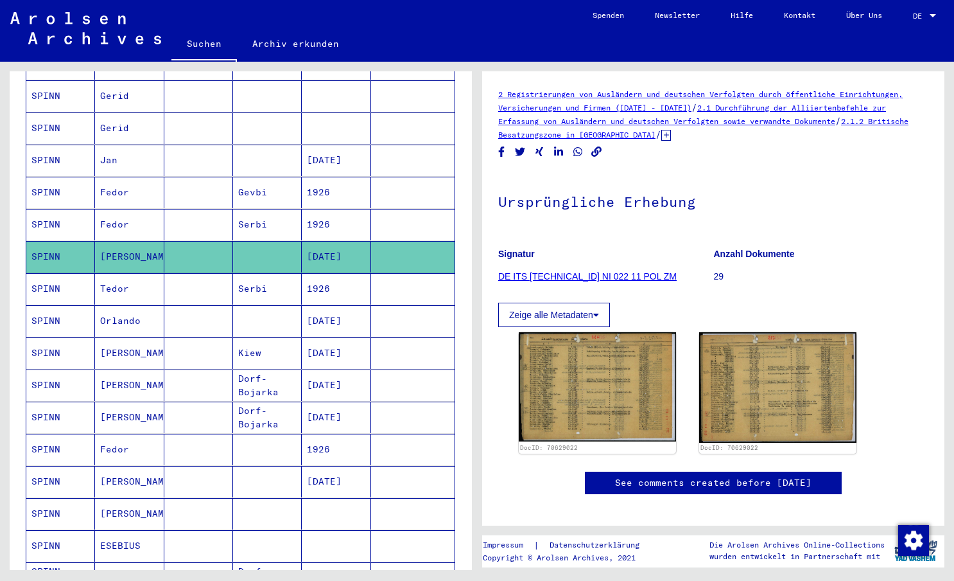
scroll to position [342, 0]
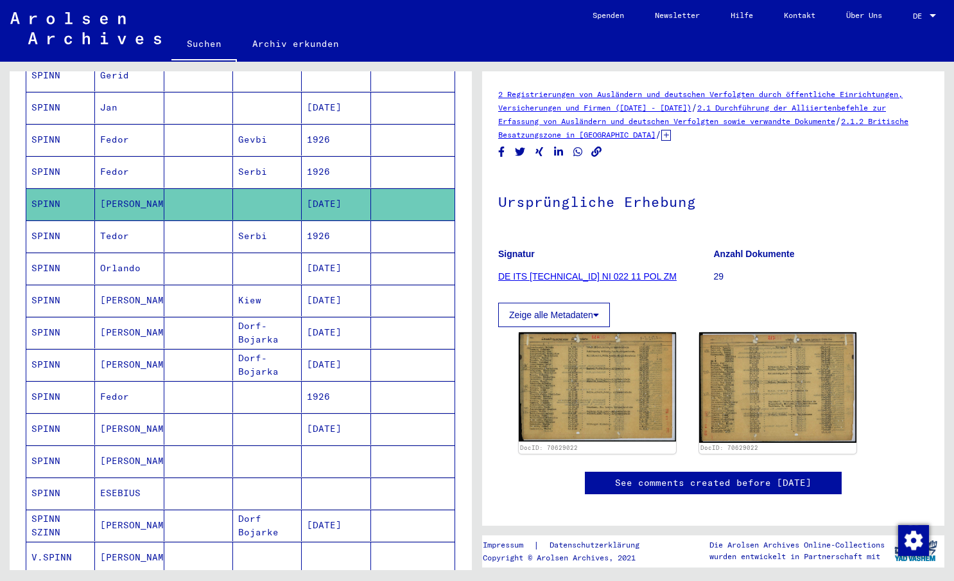
click at [120, 413] on mat-cell "[PERSON_NAME]" at bounding box center [129, 428] width 69 height 31
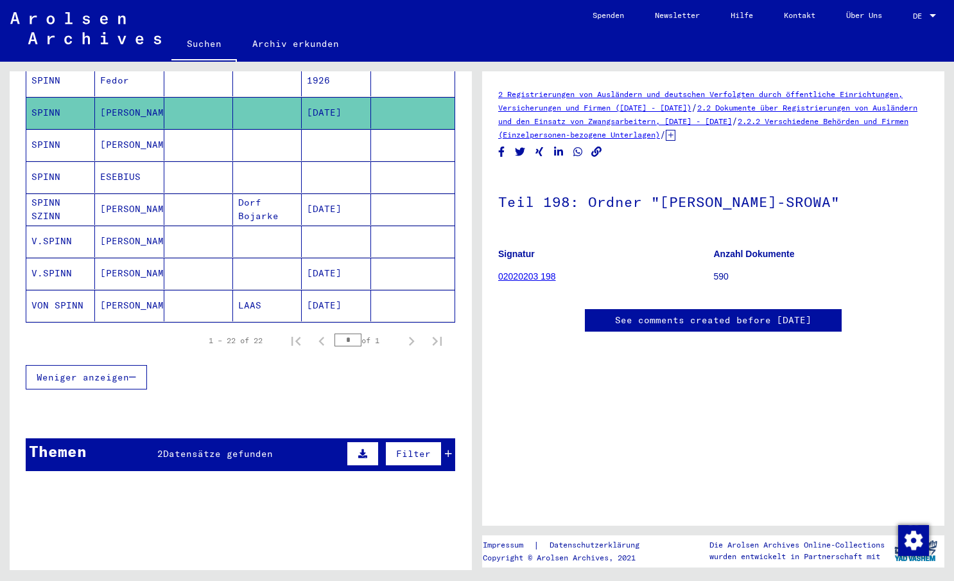
scroll to position [685, 0]
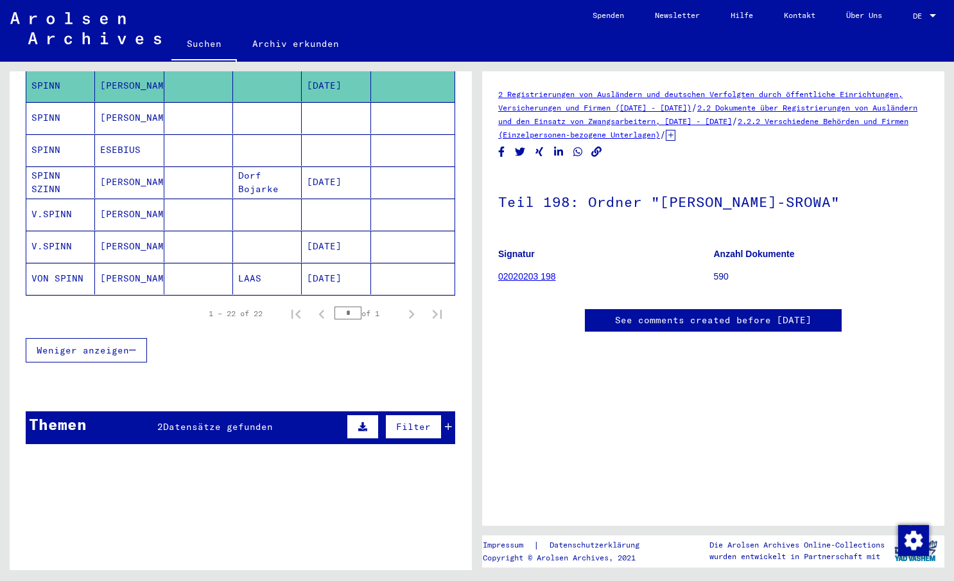
click at [128, 412] on div "Themen 2 Datensätze gefunden Filter" at bounding box center [241, 427] width 430 height 33
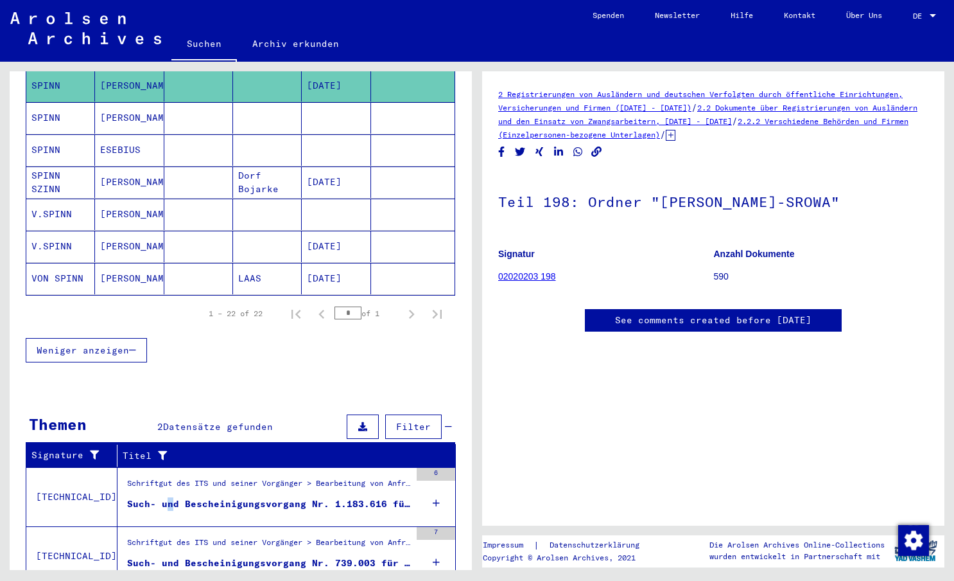
click at [166, 497] on div "Such- und Bescheinigungsvorgang Nr. 1.183.616 für [PERSON_NAME] geboren [DEMOGR…" at bounding box center [268, 503] width 283 height 13
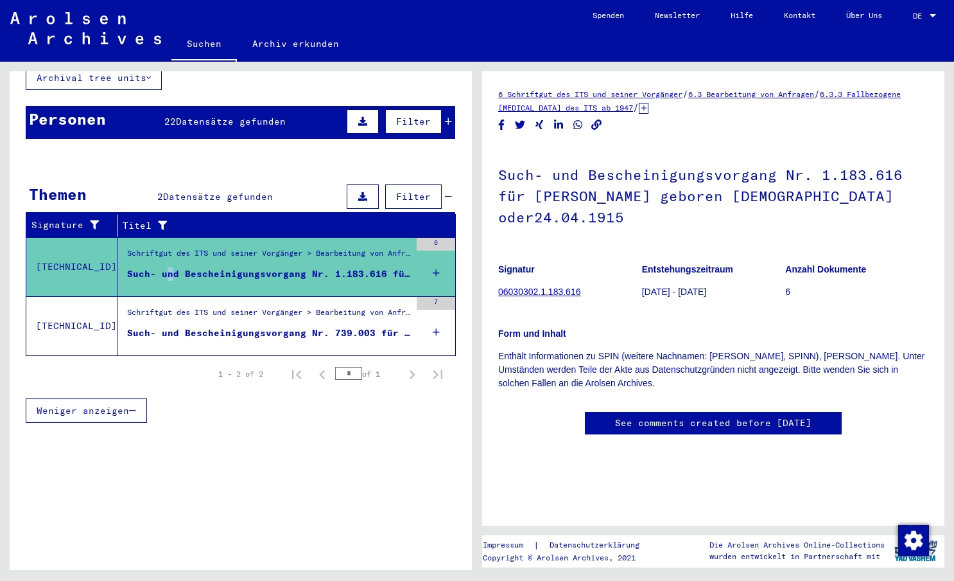
scroll to position [33, 0]
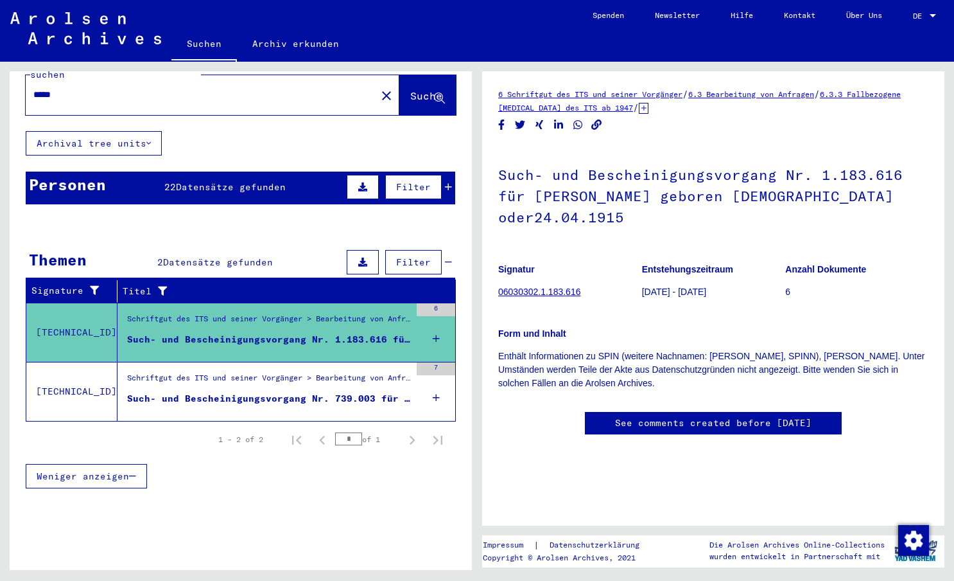
click at [293, 375] on div "Schriftgut des ITS und seiner Vorgänger > Bearbeitung von Anfragen > Fallbezoge…" at bounding box center [268, 381] width 283 height 18
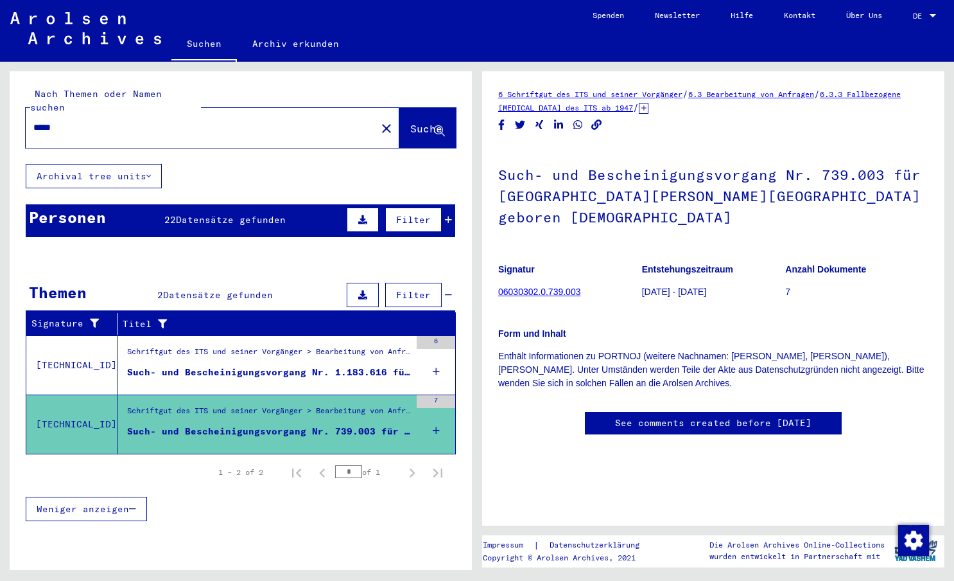
click at [253, 121] on input "*****" at bounding box center [200, 127] width 335 height 13
click at [379, 121] on mat-icon "close" at bounding box center [386, 128] width 15 height 15
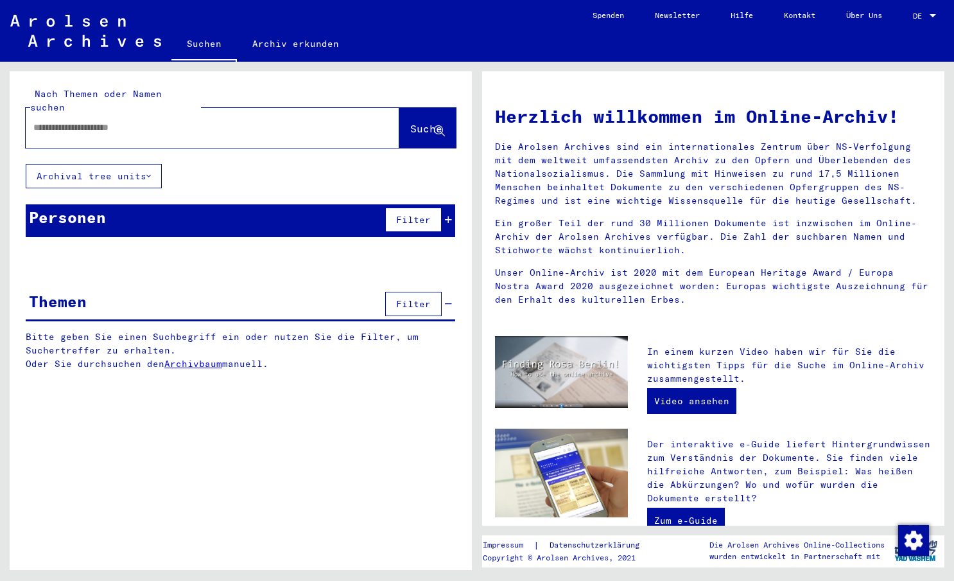
click at [277, 125] on div at bounding box center [193, 127] width 335 height 29
click at [277, 121] on input "text" at bounding box center [197, 127] width 328 height 13
type input "********"
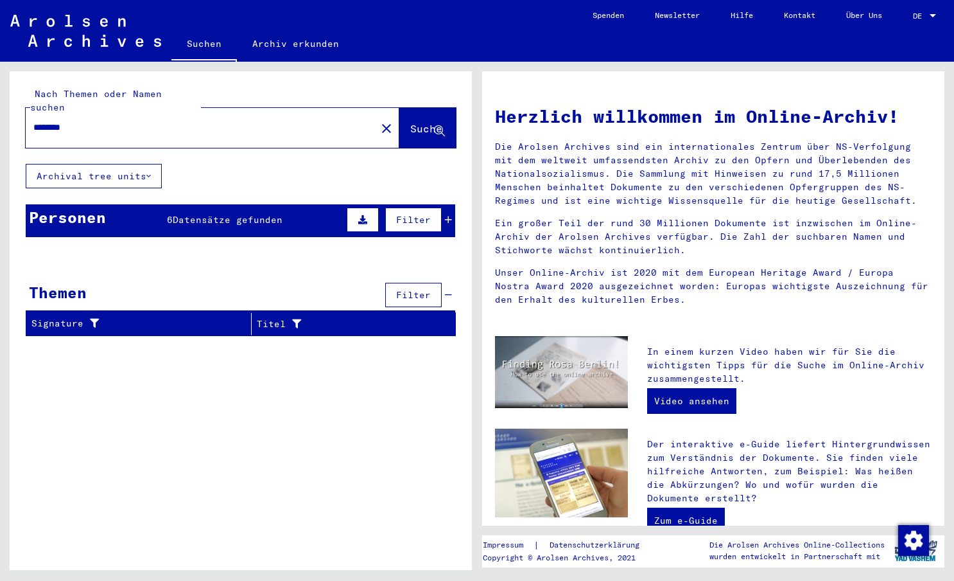
click at [256, 214] on span "Datensätze gefunden" at bounding box center [228, 220] width 110 height 12
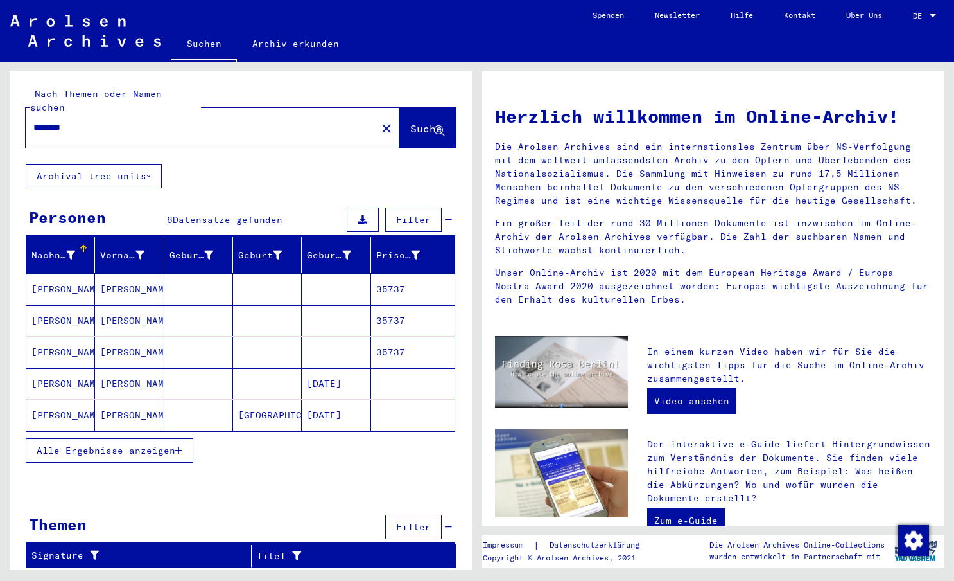
click at [145, 444] on span "Alle Ergebnisse anzeigen" at bounding box center [106, 450] width 139 height 12
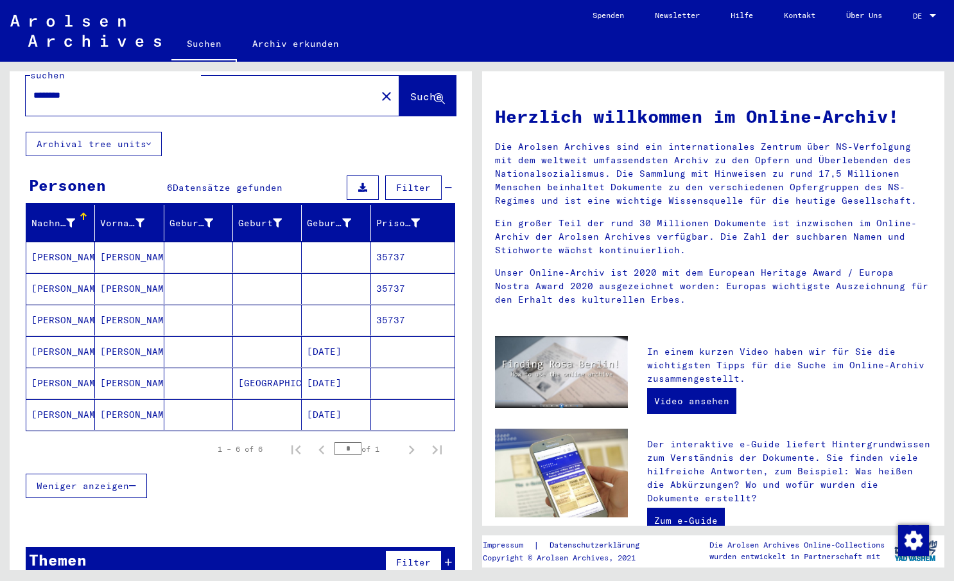
scroll to position [42, 0]
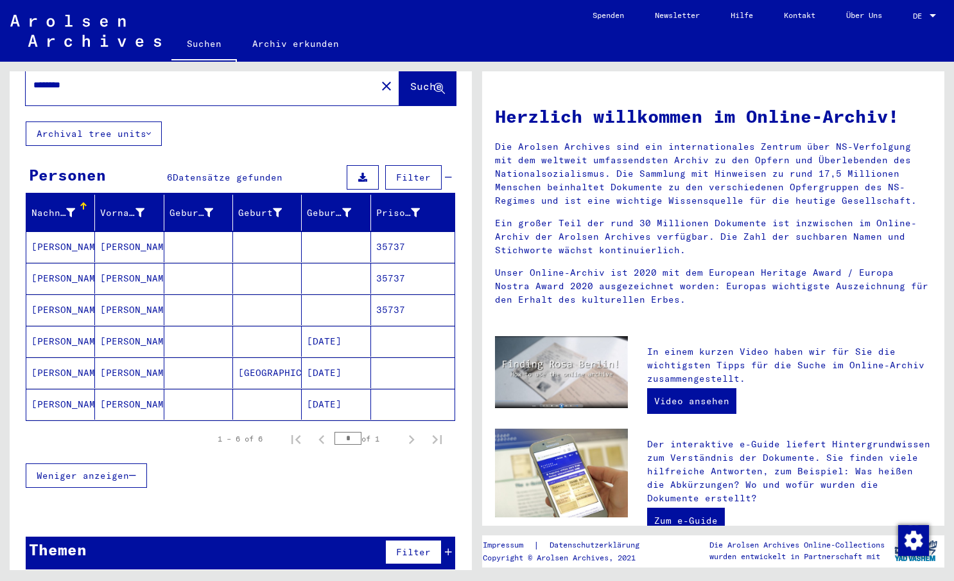
click at [123, 539] on div "Themen Filter" at bounding box center [241, 552] width 430 height 33
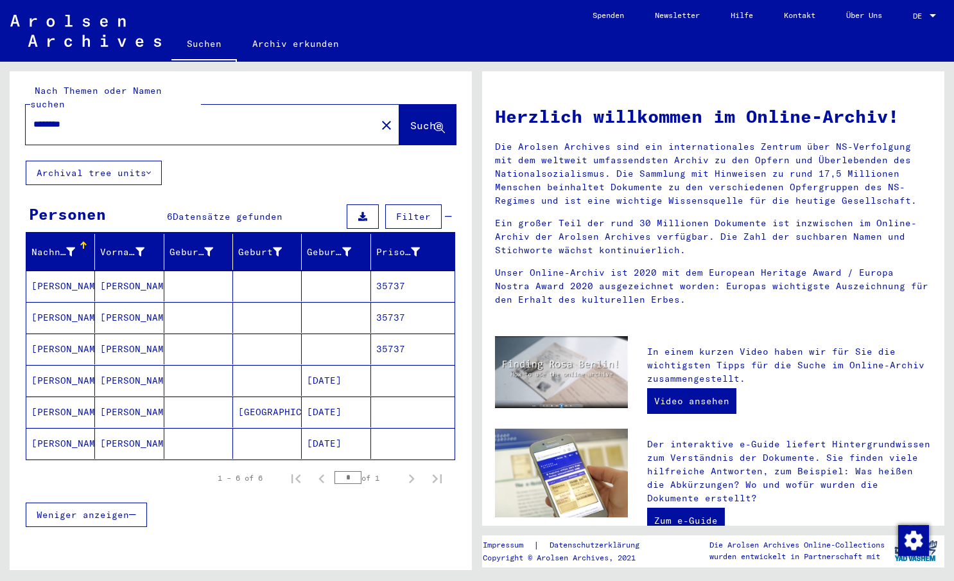
scroll to position [0, 0]
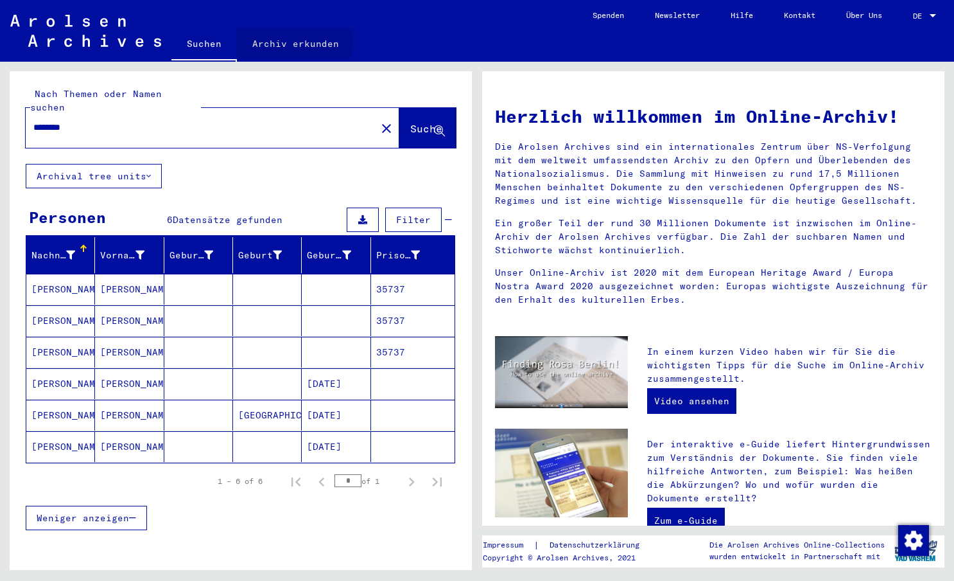
click at [282, 41] on link "Archiv erkunden" at bounding box center [296, 43] width 118 height 31
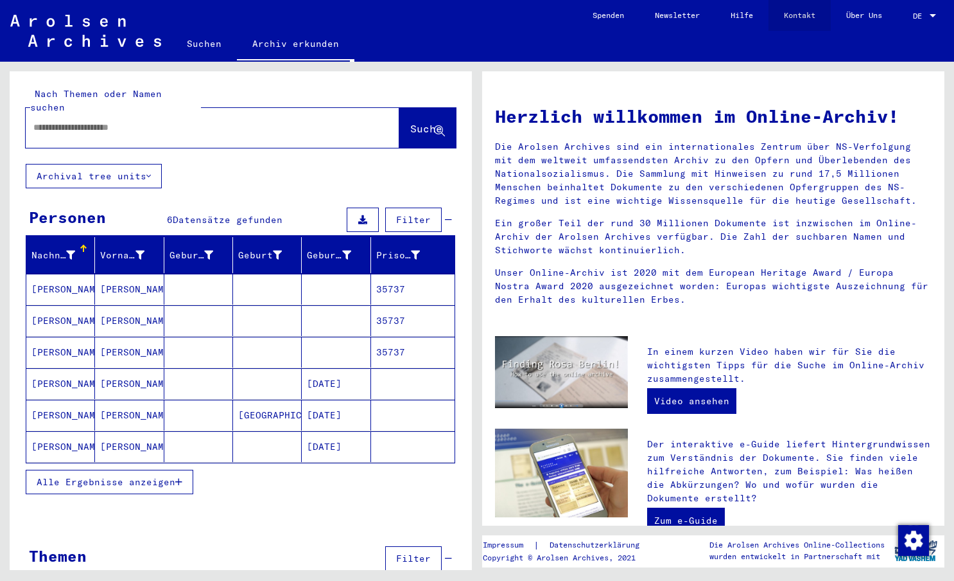
type input "********"
